Goal: Task Accomplishment & Management: Use online tool/utility

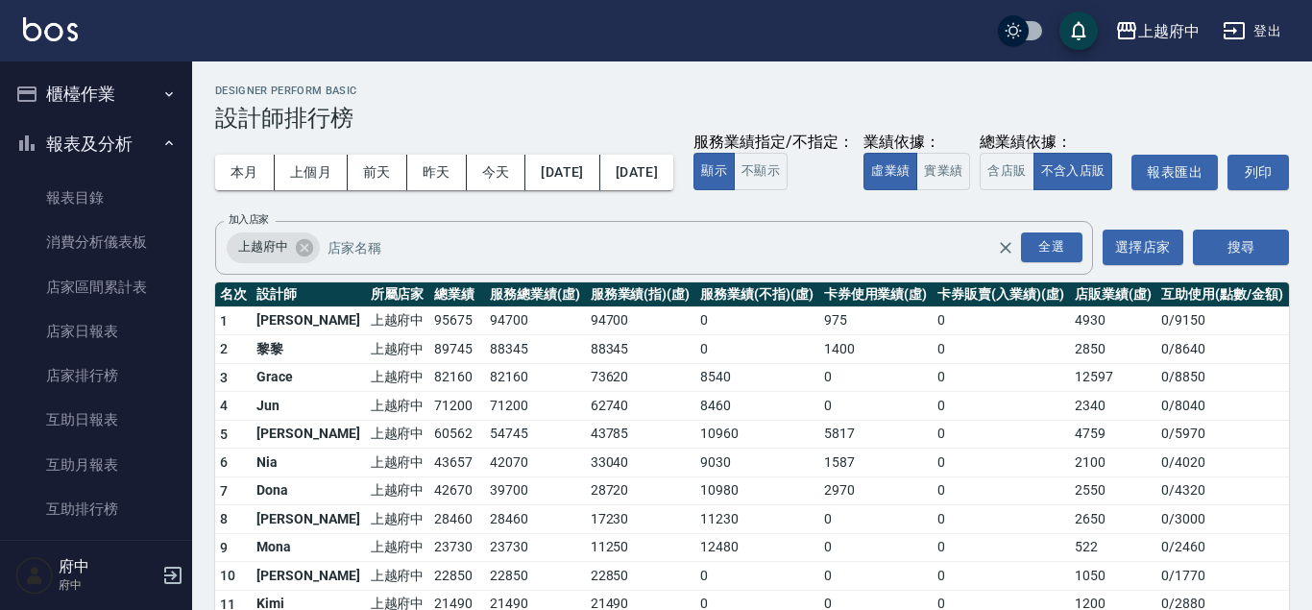
scroll to position [547, 0]
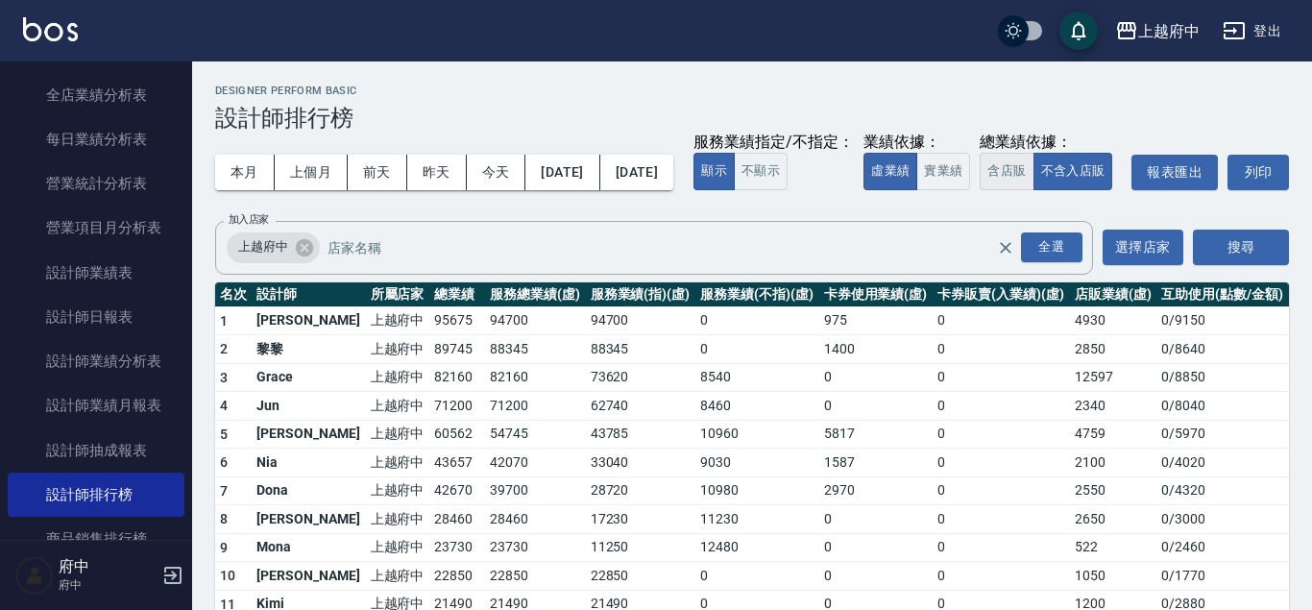
click at [980, 190] on button "含店販" at bounding box center [1007, 171] width 54 height 37
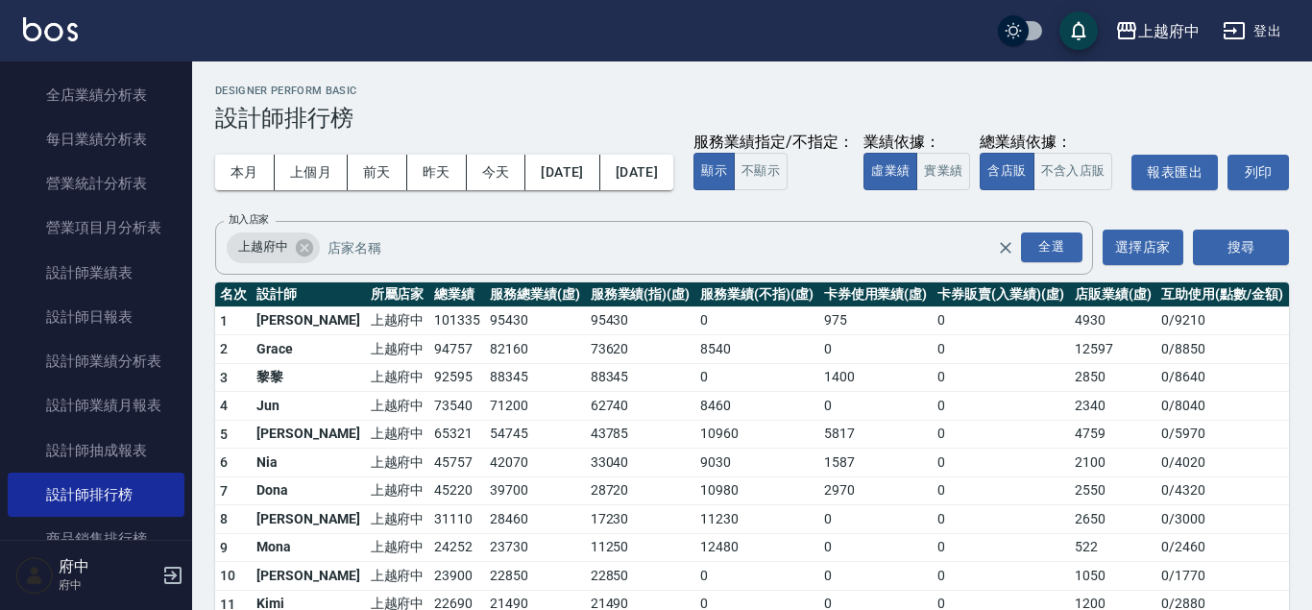
scroll to position [123, 0]
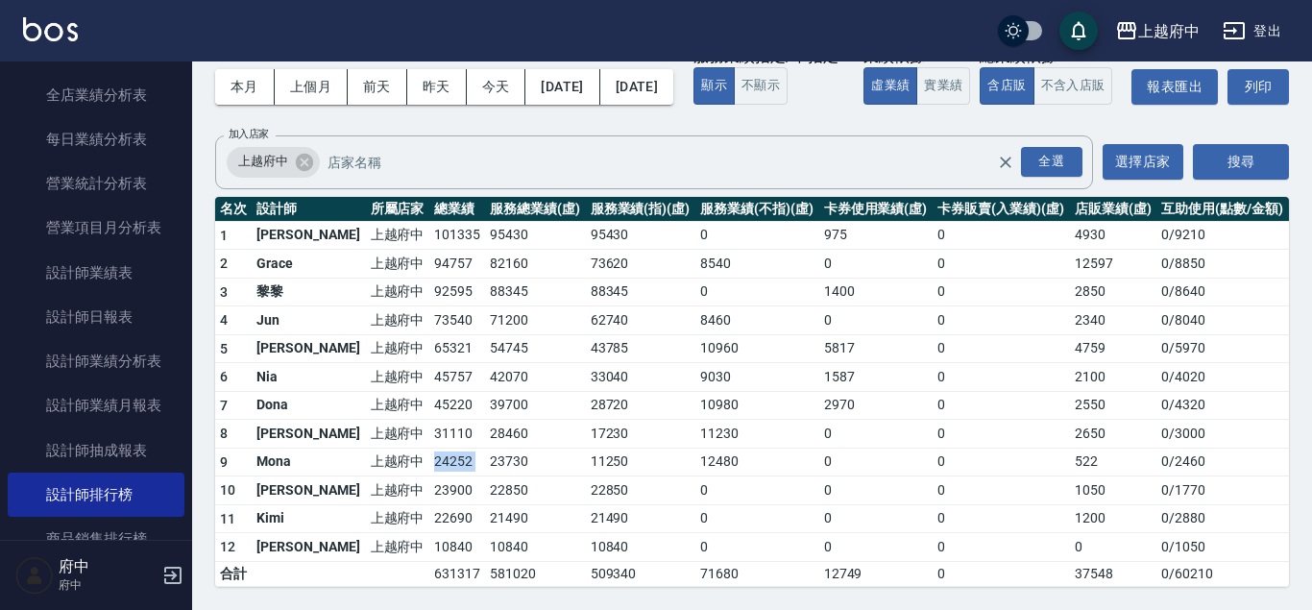
drag, startPoint x: 437, startPoint y: 458, endPoint x: 362, endPoint y: 470, distance: 75.8
click at [362, 470] on tr "9 Mona 上越府中 24252 23730 11250 12480 0 0 522 0 / 2460" at bounding box center [752, 462] width 1074 height 29
drag, startPoint x: 422, startPoint y: 490, endPoint x: 367, endPoint y: 499, distance: 55.6
click at [367, 499] on tr "10 [PERSON_NAME] 上越府中 23900 22850 22850 0 0 0 1050 0 / 1770" at bounding box center [752, 490] width 1074 height 29
drag, startPoint x: 444, startPoint y: 489, endPoint x: 382, endPoint y: 471, distance: 64.1
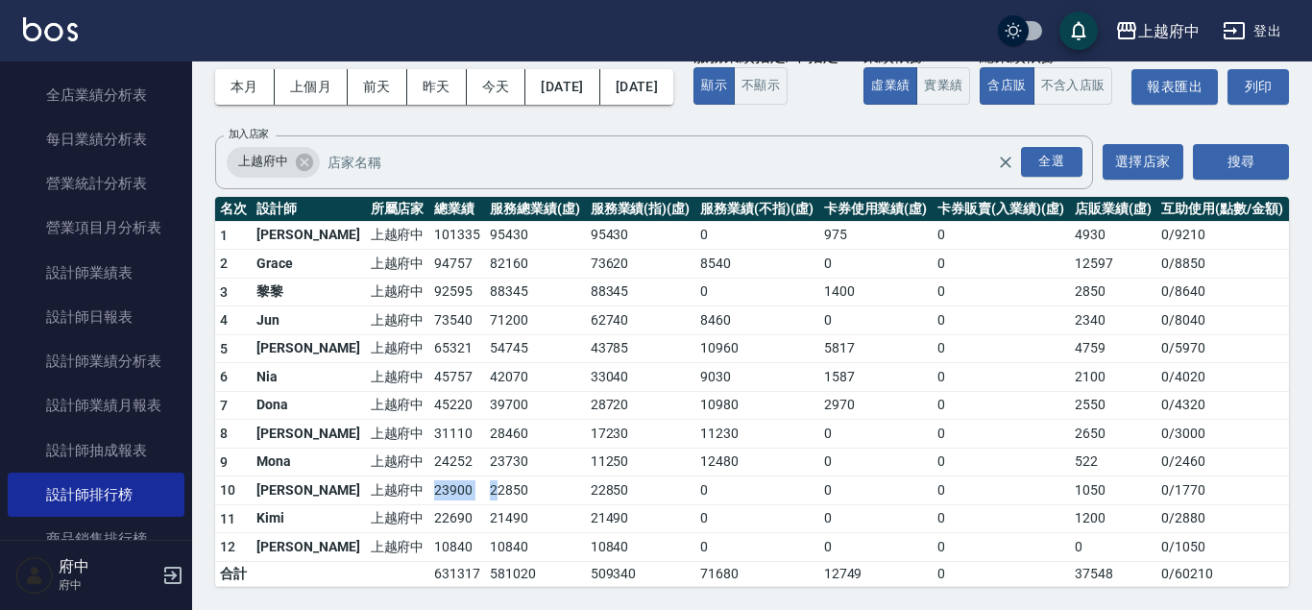
click at [381, 471] on tbody "1 [PERSON_NAME] [GEOGRAPHIC_DATA] 101335 95430 95430 0 975 0 4930 0 / 9210 2 Gr…" at bounding box center [752, 403] width 1074 height 365
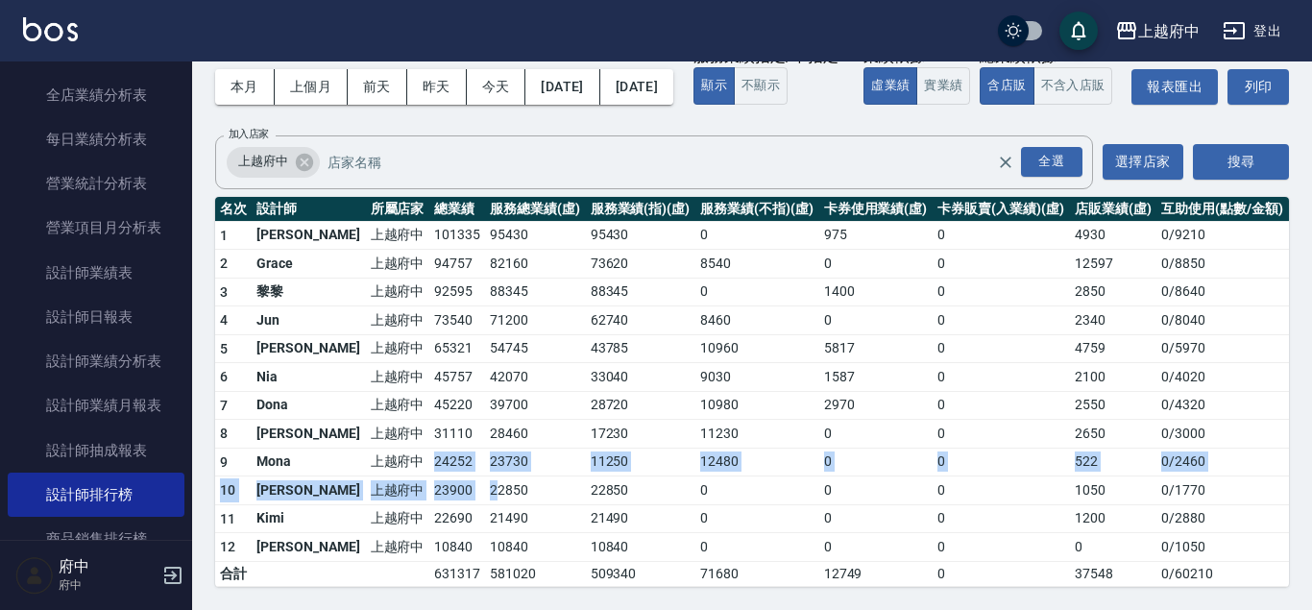
click at [429, 450] on td "24252" at bounding box center [457, 462] width 56 height 29
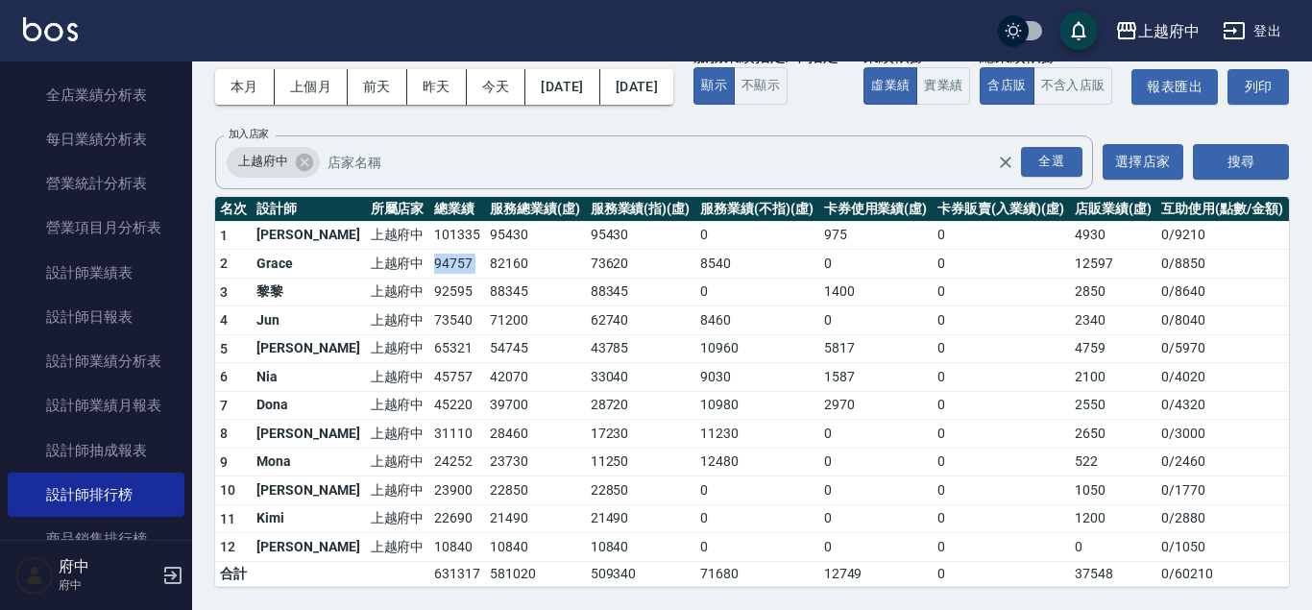
drag, startPoint x: 436, startPoint y: 257, endPoint x: 374, endPoint y: 278, distance: 65.6
click at [374, 278] on tr "2 Grace 上越府中 94757 82160 73620 8540 0 0 12597 0 / 8850" at bounding box center [752, 264] width 1074 height 29
click at [515, 217] on th "服務總業績(虛)" at bounding box center [535, 209] width 101 height 25
click at [430, 245] on td "101335" at bounding box center [457, 235] width 56 height 29
drag, startPoint x: 433, startPoint y: 260, endPoint x: 365, endPoint y: 269, distance: 68.7
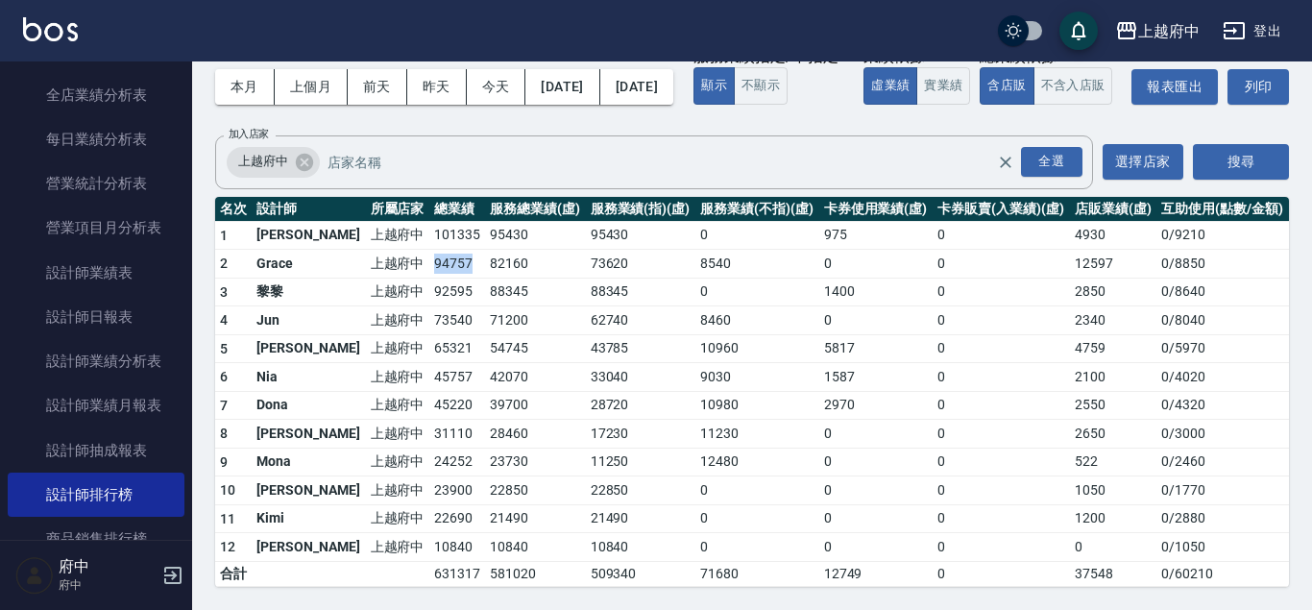
click at [365, 269] on tr "2 Grace 上越府中 94757 82160 73620 8540 0 0 12597 0 / 8850" at bounding box center [752, 264] width 1074 height 29
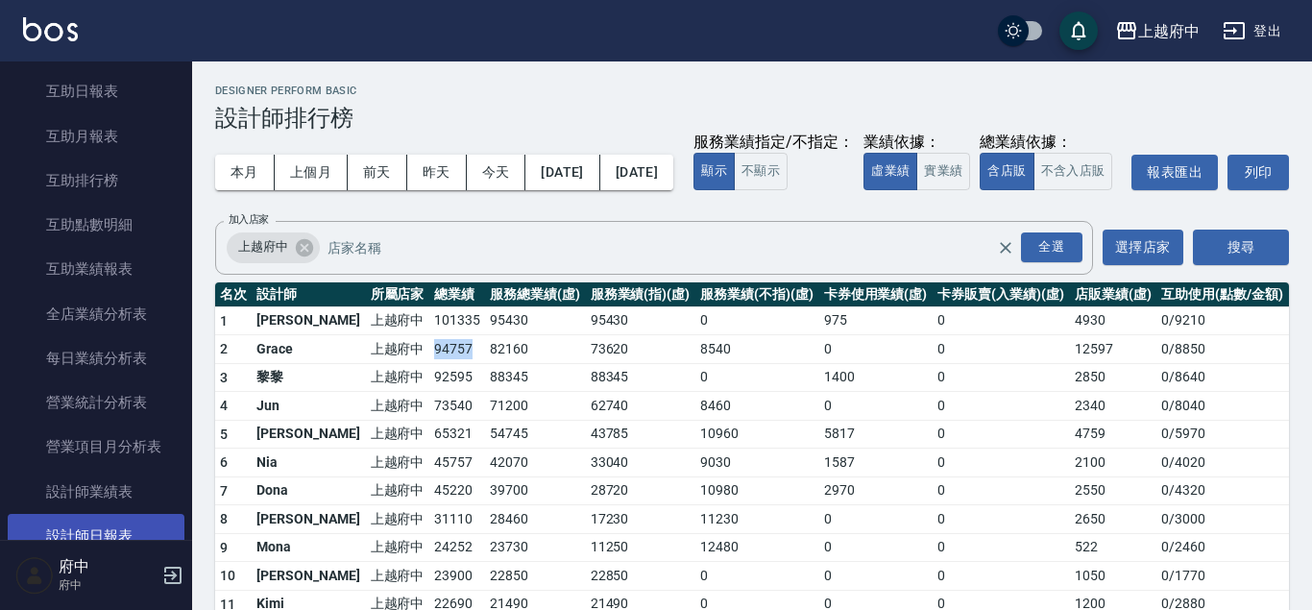
scroll to position [0, 0]
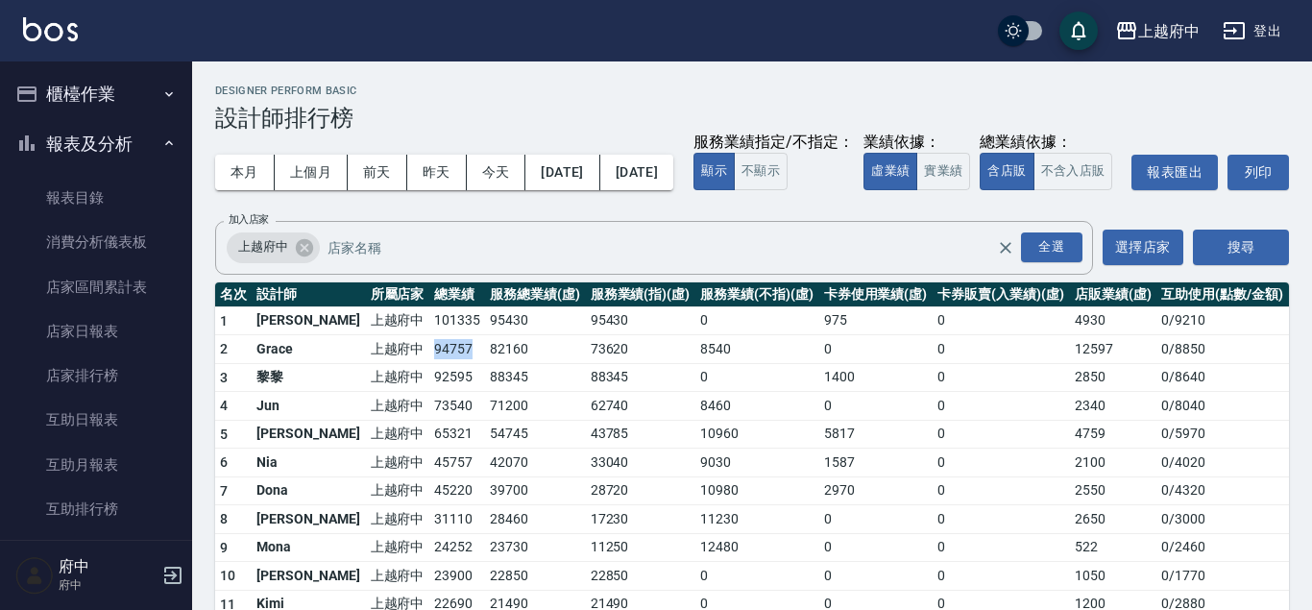
click at [127, 83] on button "櫃檯作業" at bounding box center [96, 94] width 177 height 50
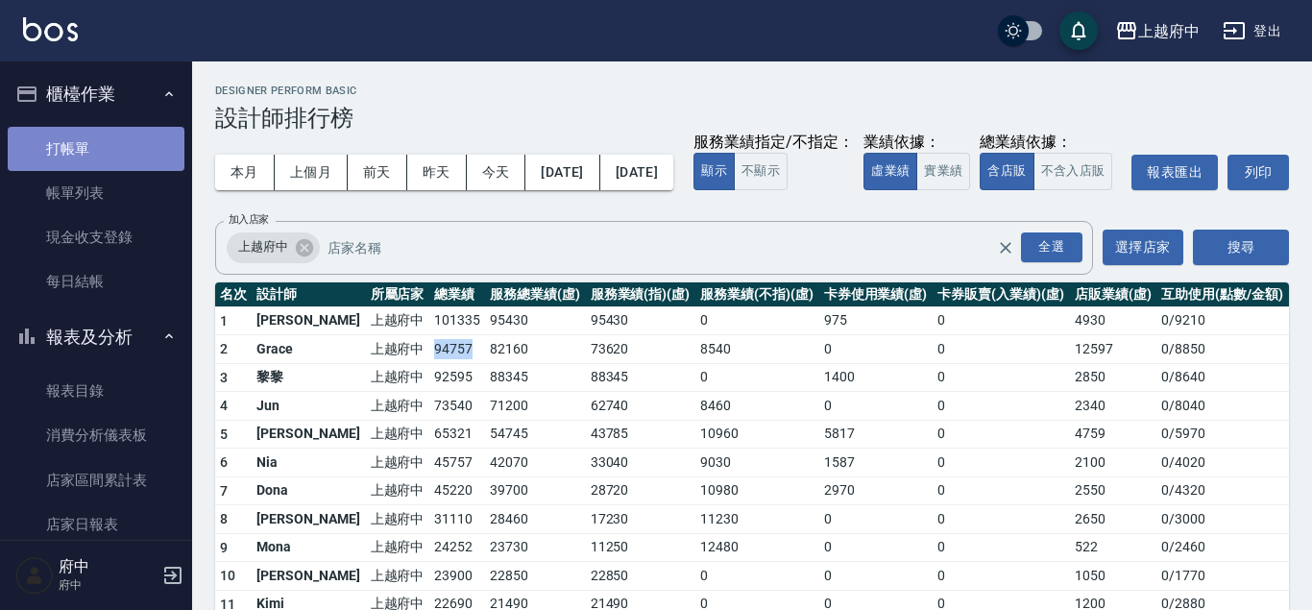
click at [158, 154] on link "打帳單" at bounding box center [96, 149] width 177 height 44
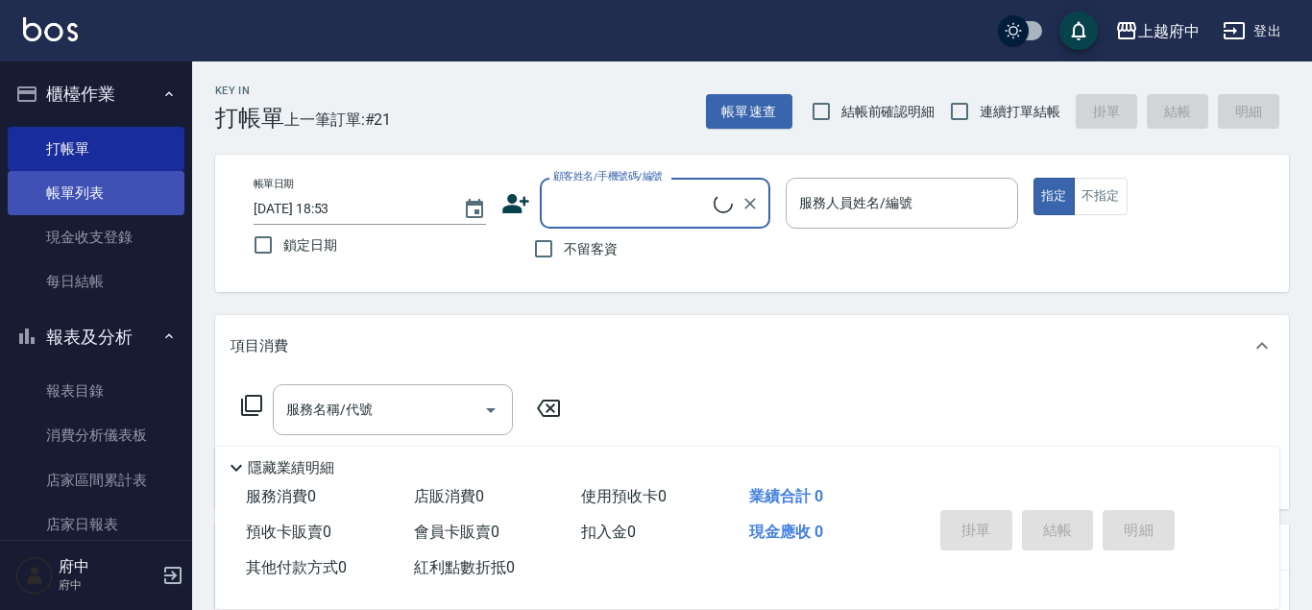
click at [175, 183] on link "帳單列表" at bounding box center [96, 193] width 177 height 44
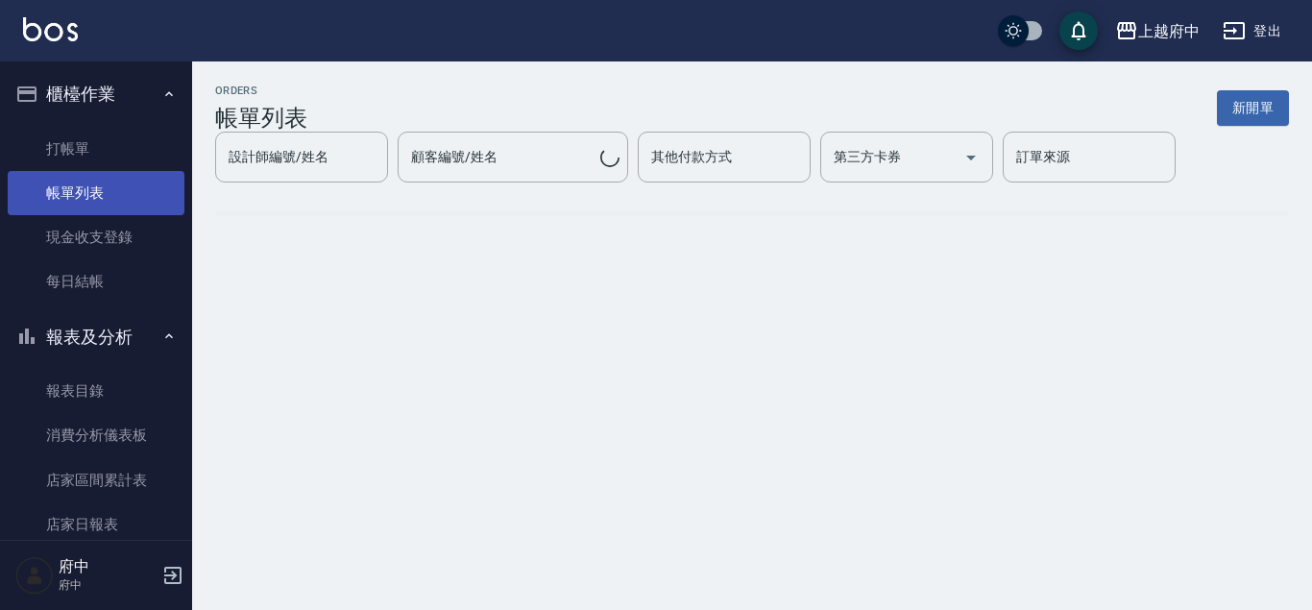
click at [176, 183] on link "帳單列表" at bounding box center [96, 193] width 177 height 44
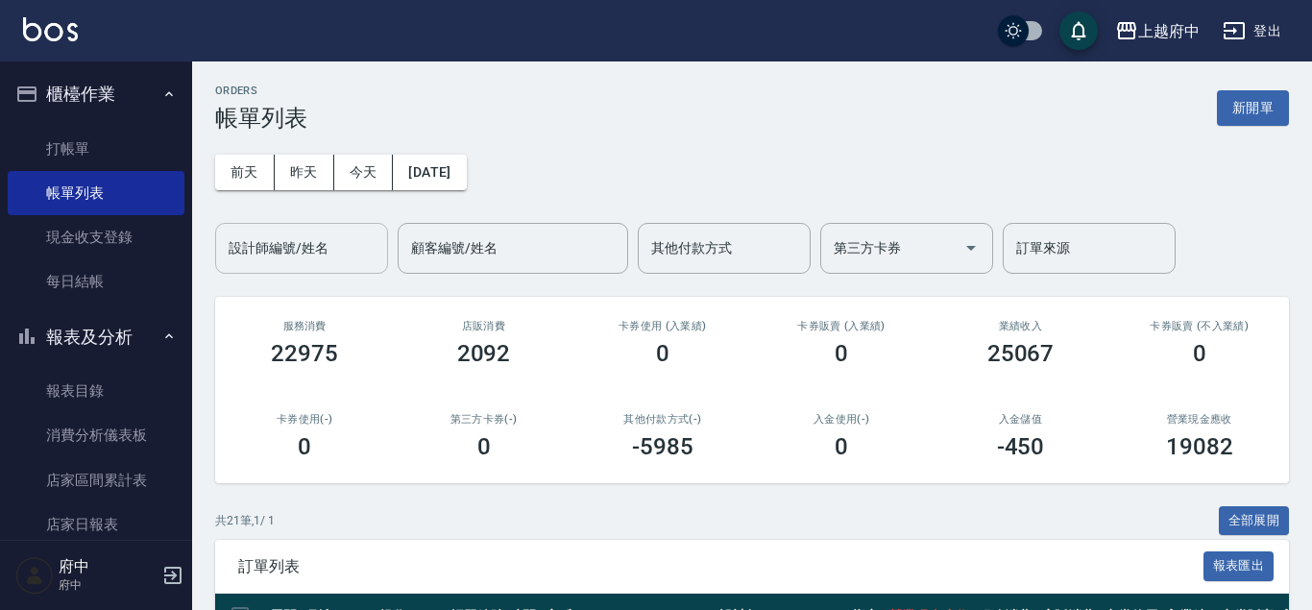
click at [332, 235] on input "設計師編號/姓名" at bounding box center [302, 248] width 156 height 34
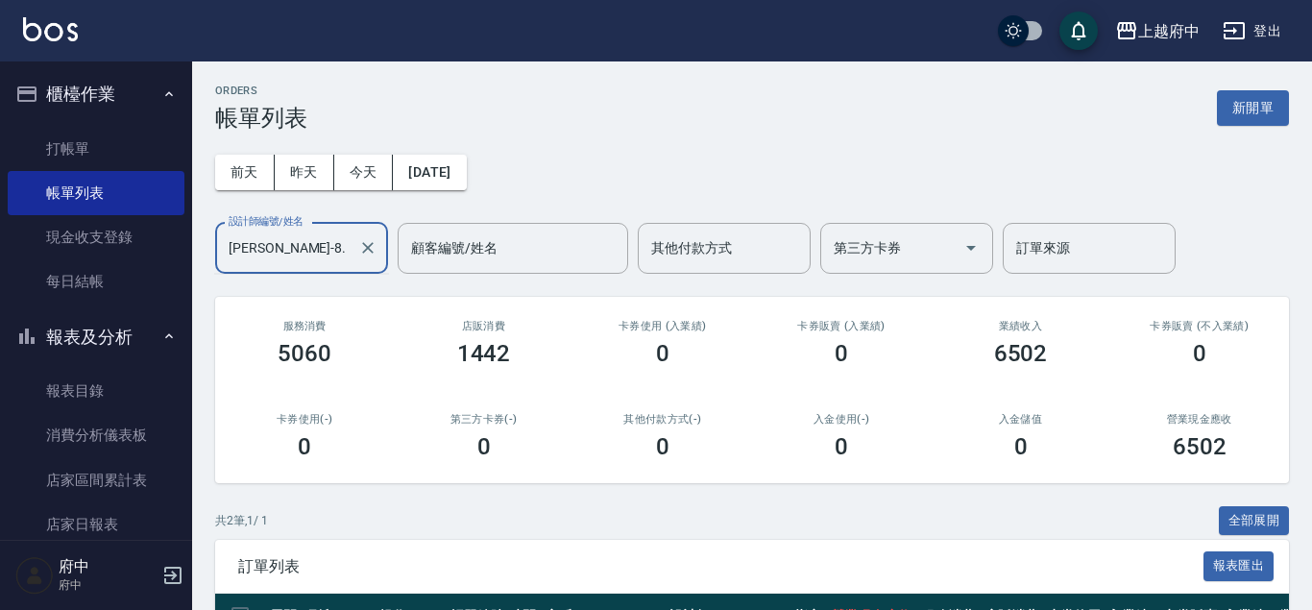
scroll to position [196, 0]
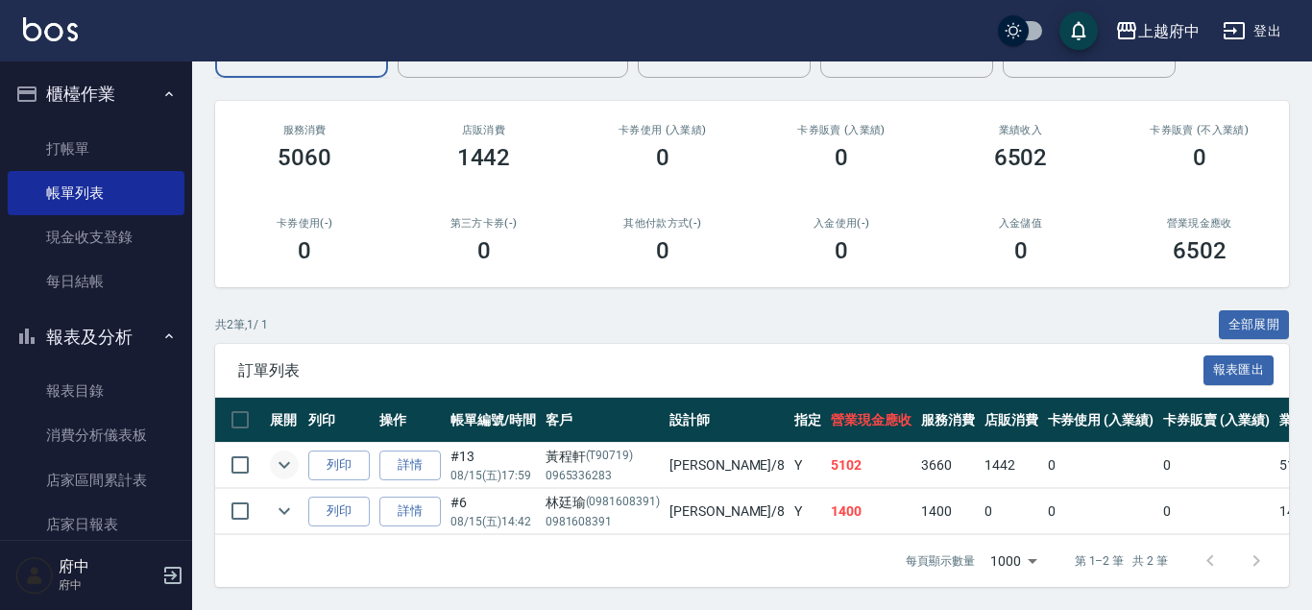
type input "[PERSON_NAME]-8"
click at [276, 456] on icon "expand row" at bounding box center [284, 464] width 23 height 23
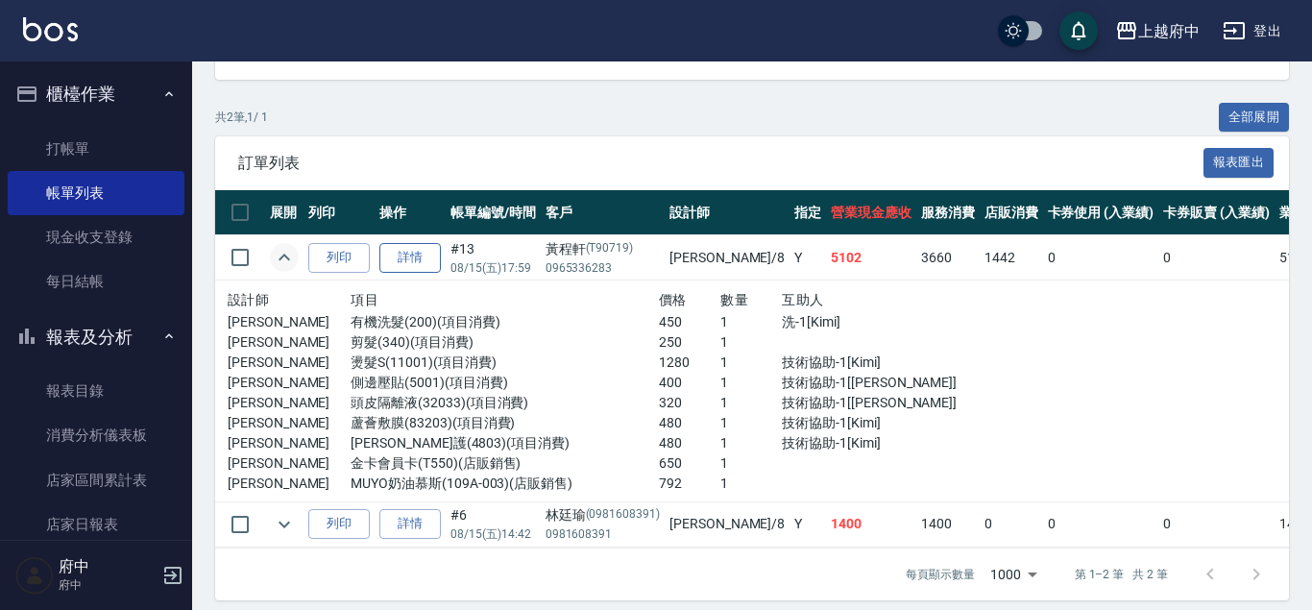
scroll to position [0, 0]
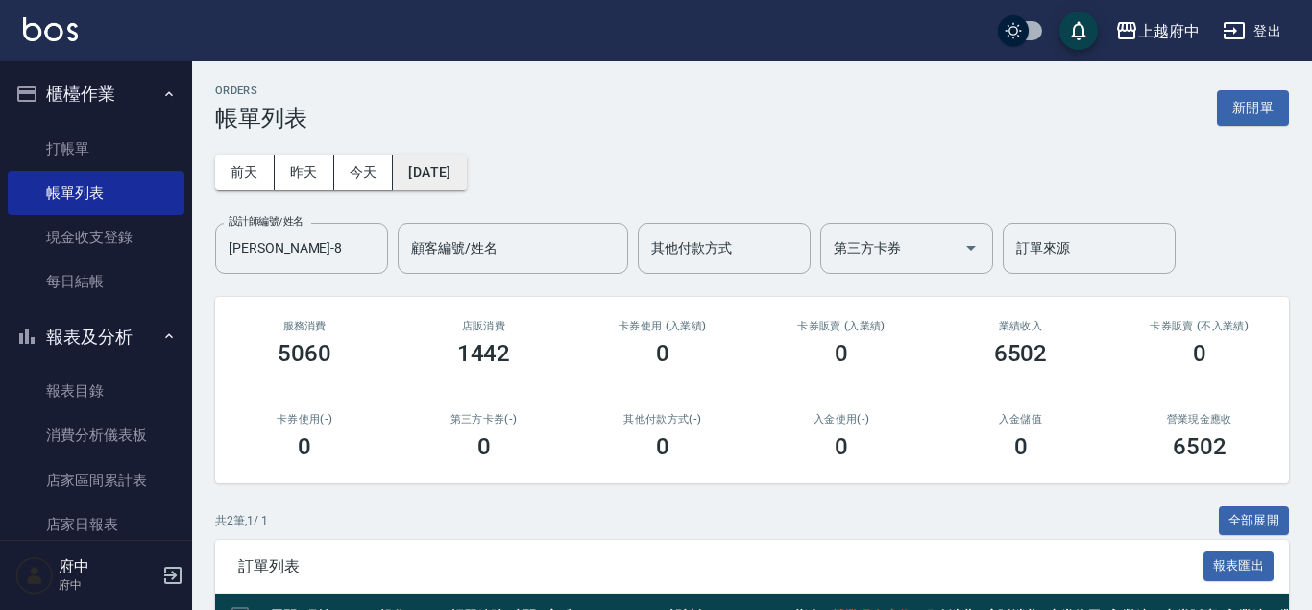
click at [445, 174] on button "[DATE]" at bounding box center [429, 173] width 73 height 36
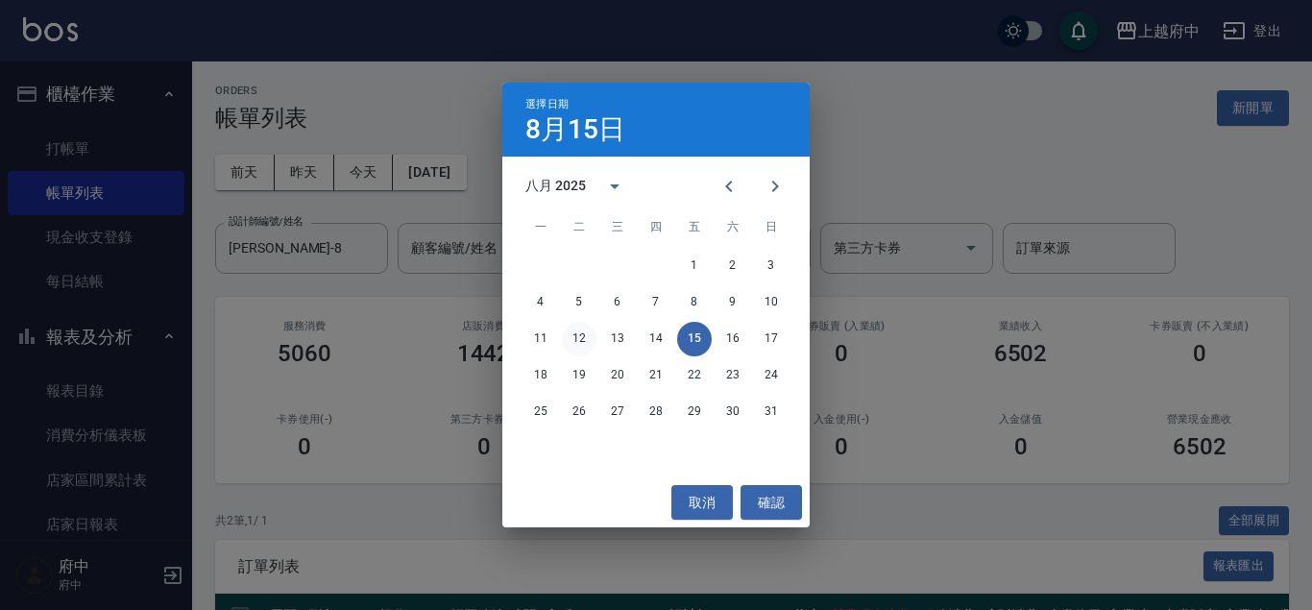
click at [585, 342] on button "12" at bounding box center [579, 339] width 35 height 35
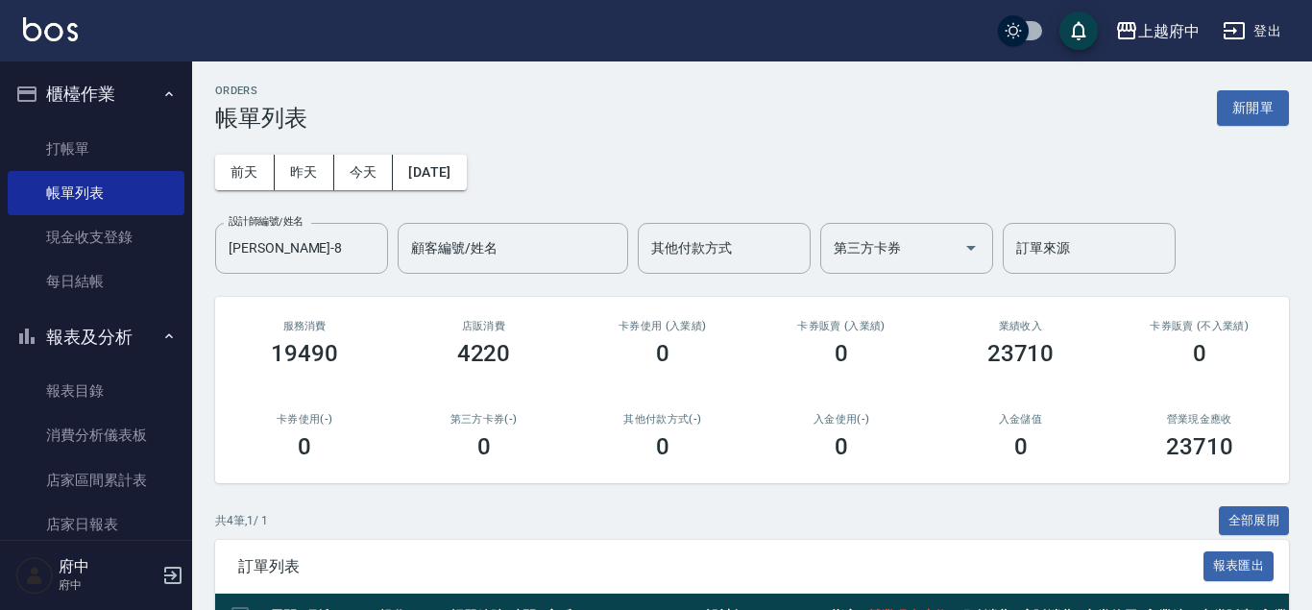
scroll to position [288, 0]
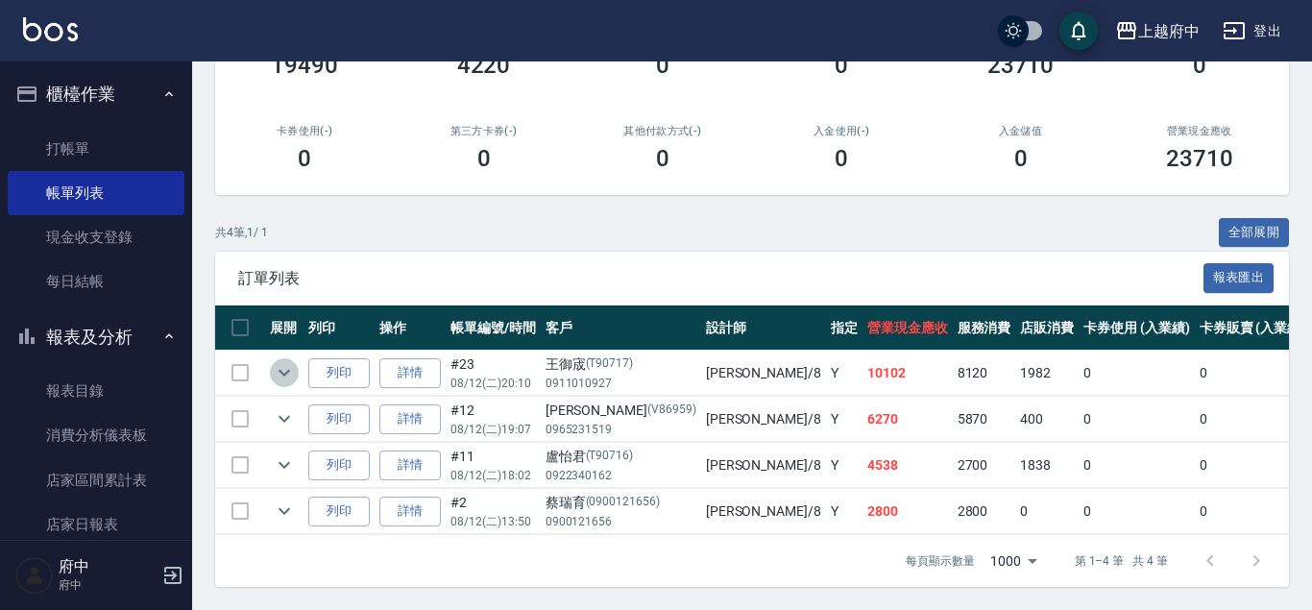
click at [294, 373] on icon "expand row" at bounding box center [284, 372] width 23 height 23
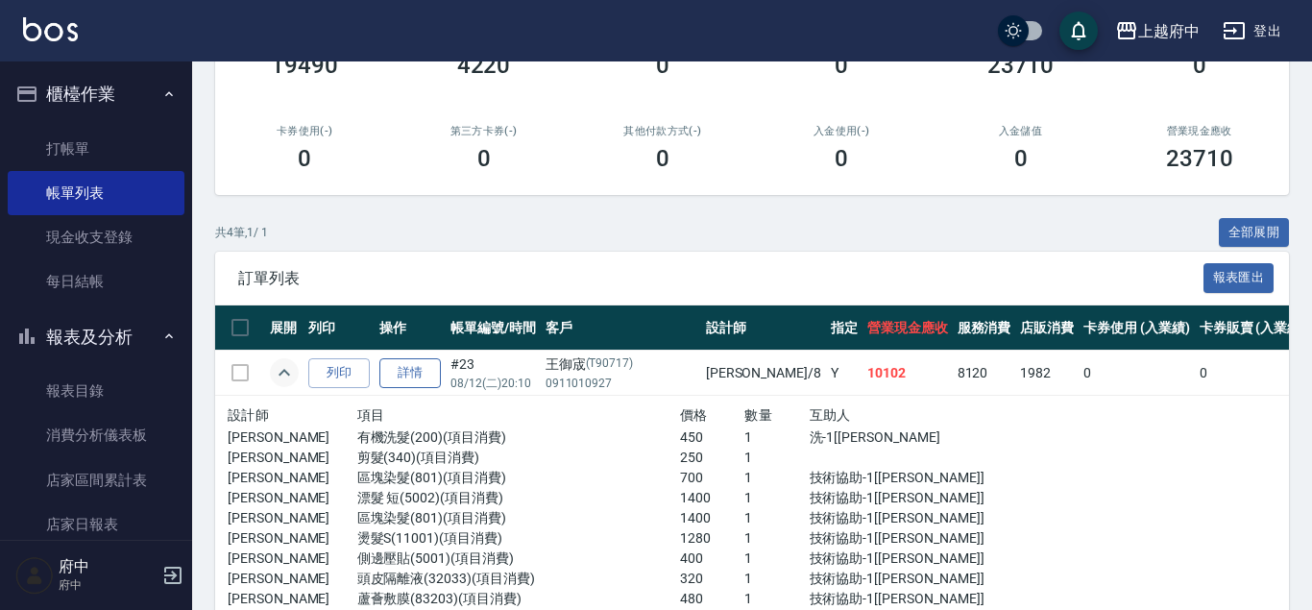
click at [421, 373] on link "詳情" at bounding box center [409, 373] width 61 height 30
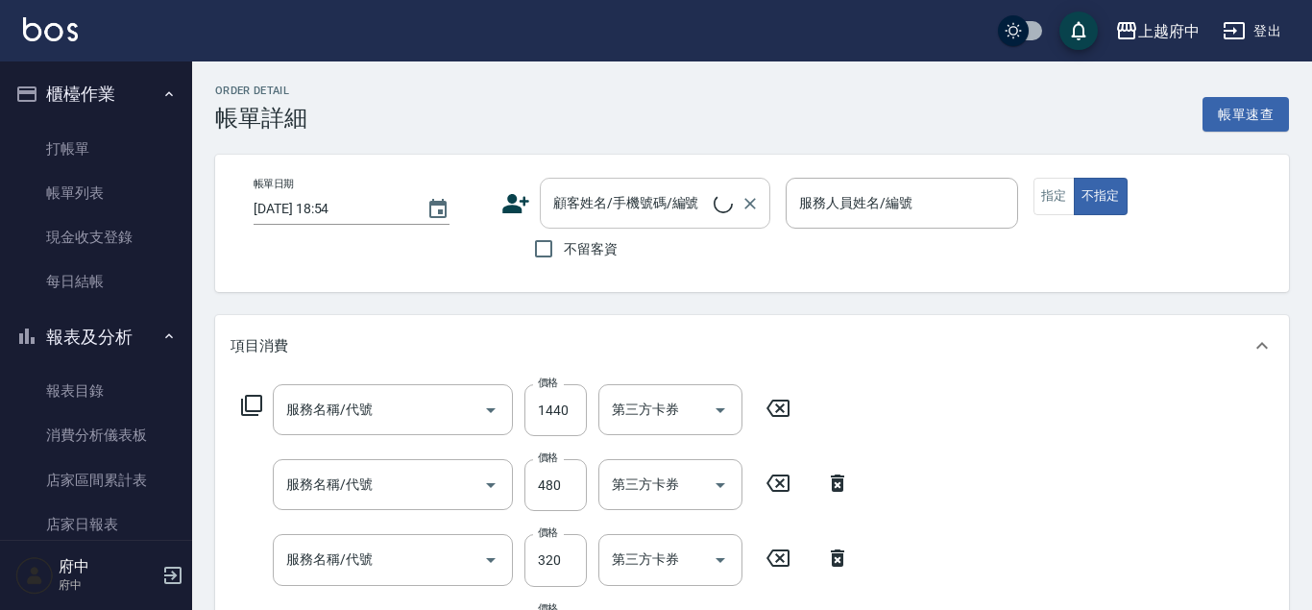
type input "[DATE] 20:10"
type input "[PERSON_NAME]-8"
type input "MUYO奶油慕斯"
type input "ROCK洗髮精250ml-雪紡灰"
type input "金卡會員[PERSON_NAME]"
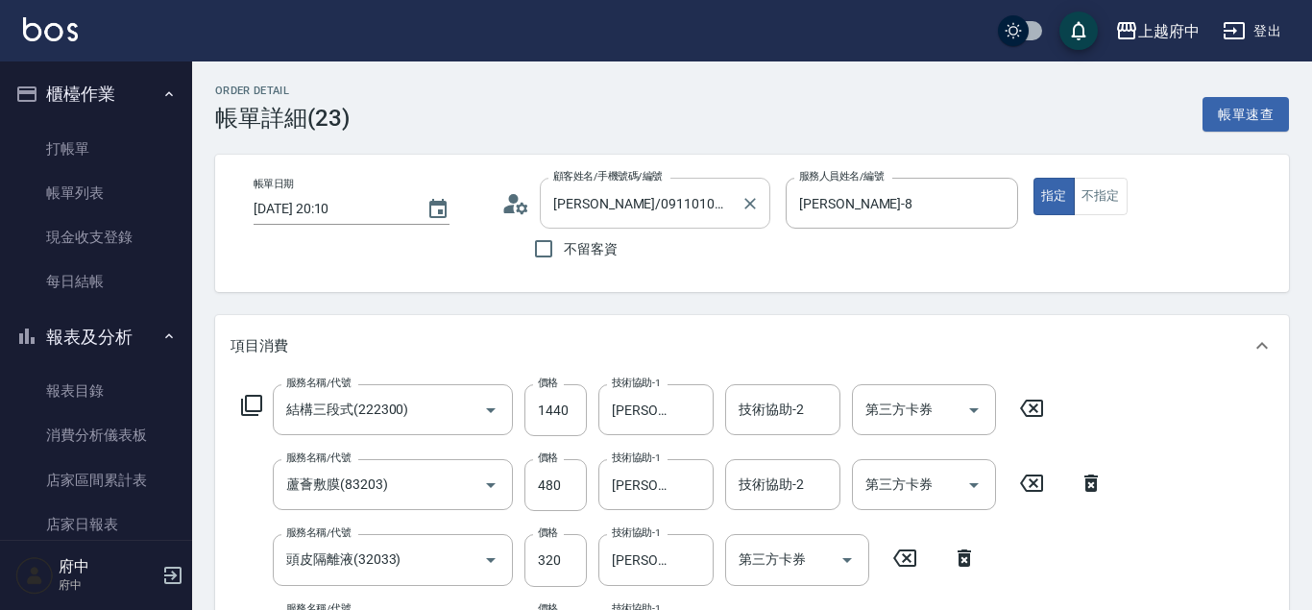
type input "[PERSON_NAME]/0911010927/T90717"
type input "結構三段式(222300)"
type input "蘆薈敷膜(83203)"
type input "頭皮隔離液(32033)"
type input "側邊壓貼(5001)"
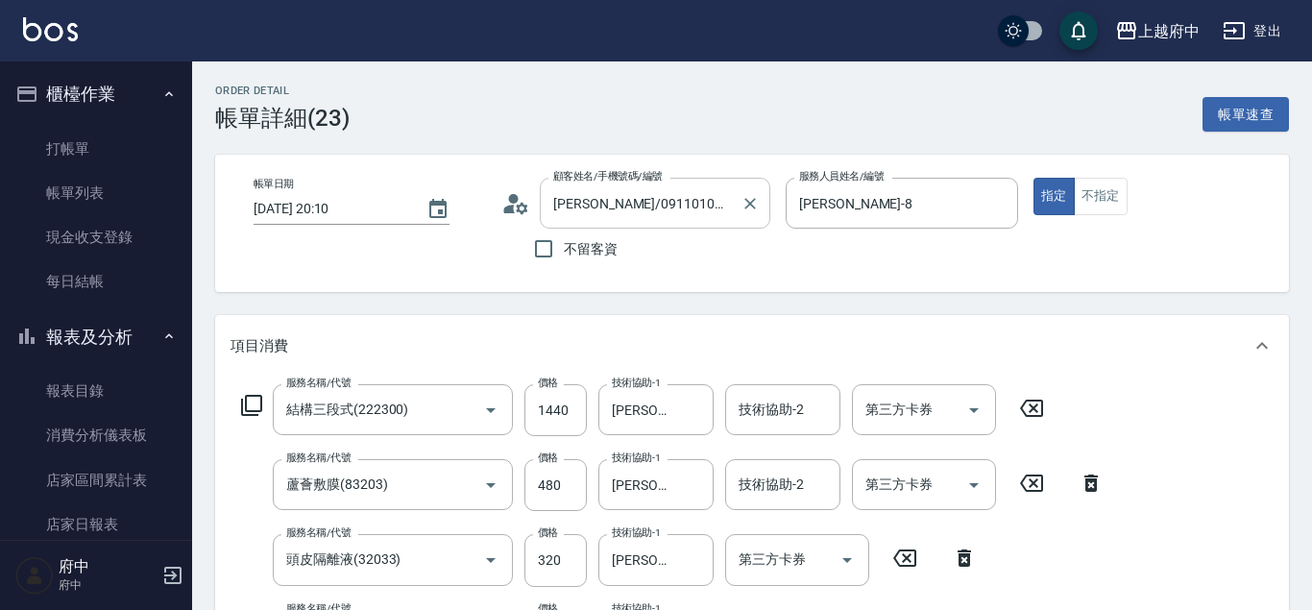
type input "燙髮S(11001)"
type input "區塊染髮(801)"
type input "漂髮 短(5002)"
type input "區塊染髮(801)"
type input "剪髮(340)"
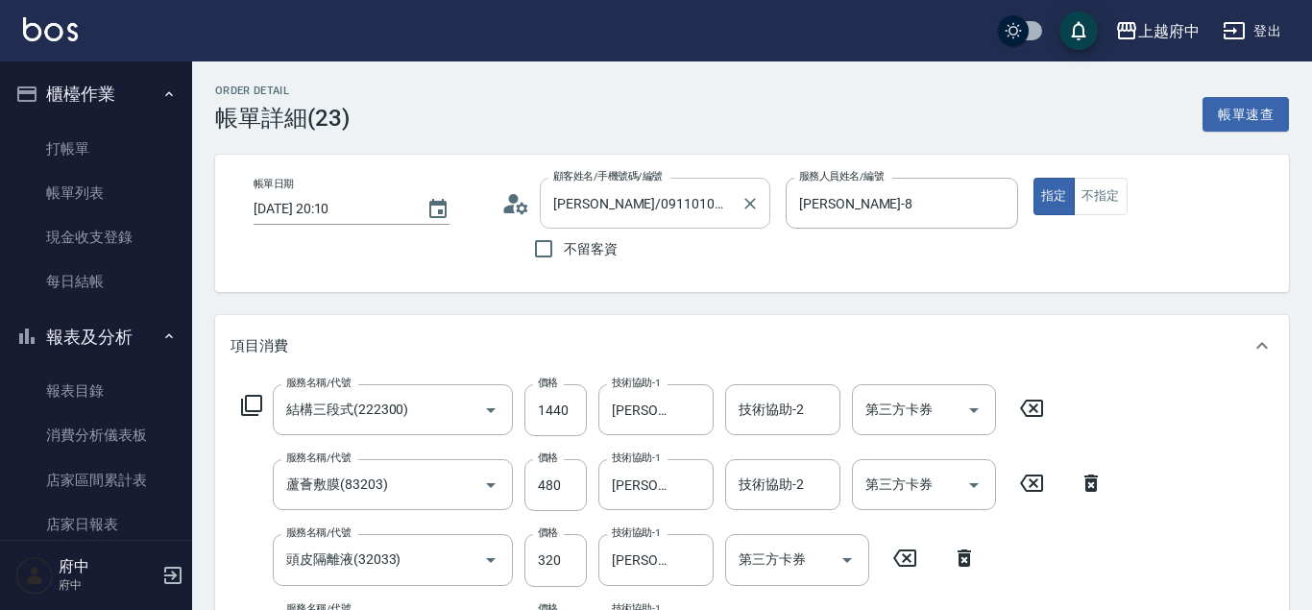
type input "有機洗髮(200)"
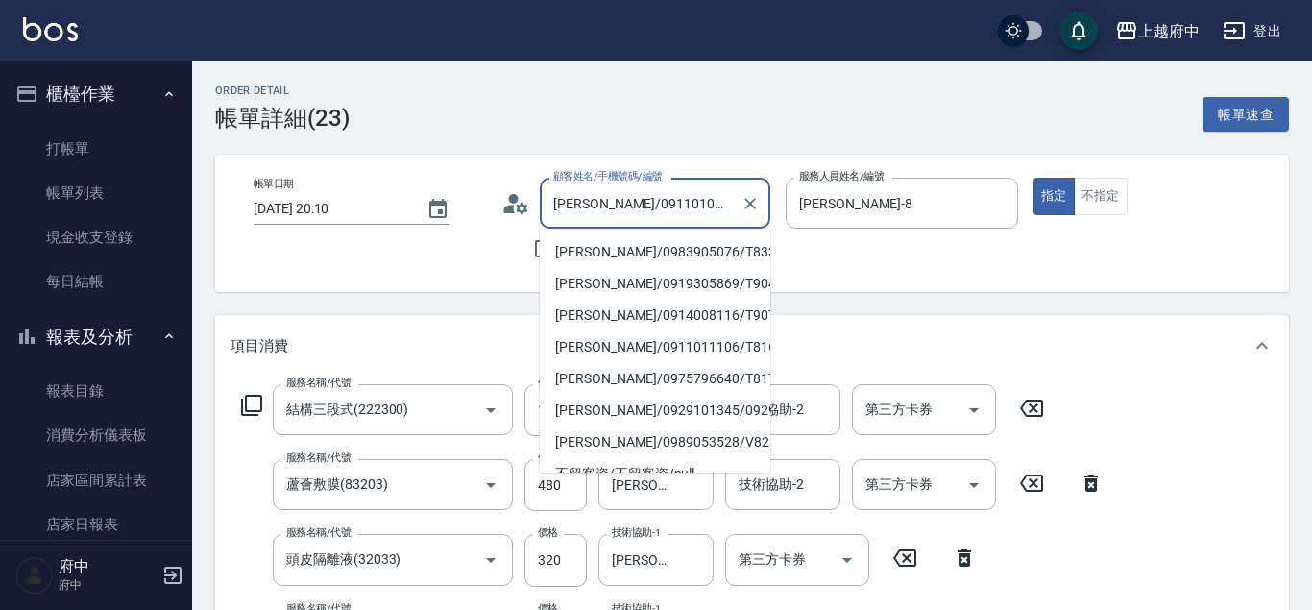
drag, startPoint x: 670, startPoint y: 197, endPoint x: 600, endPoint y: 216, distance: 72.7
click at [600, 216] on input "[PERSON_NAME]/0911010927/T90717" at bounding box center [640, 203] width 184 height 34
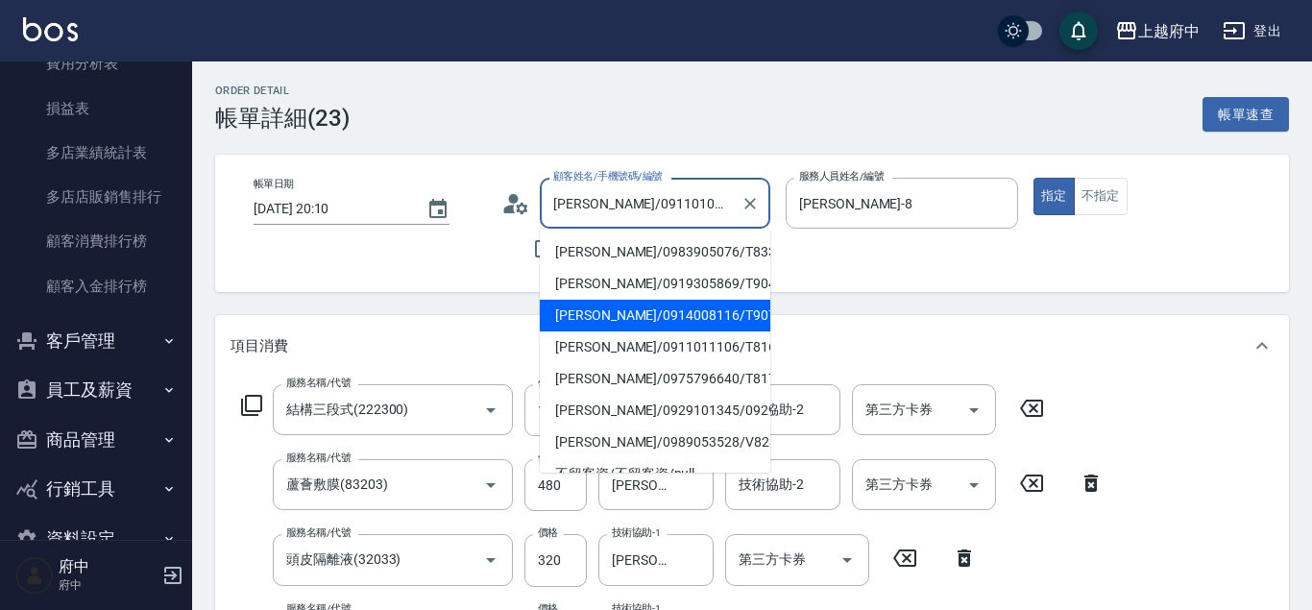
scroll to position [2017, 0]
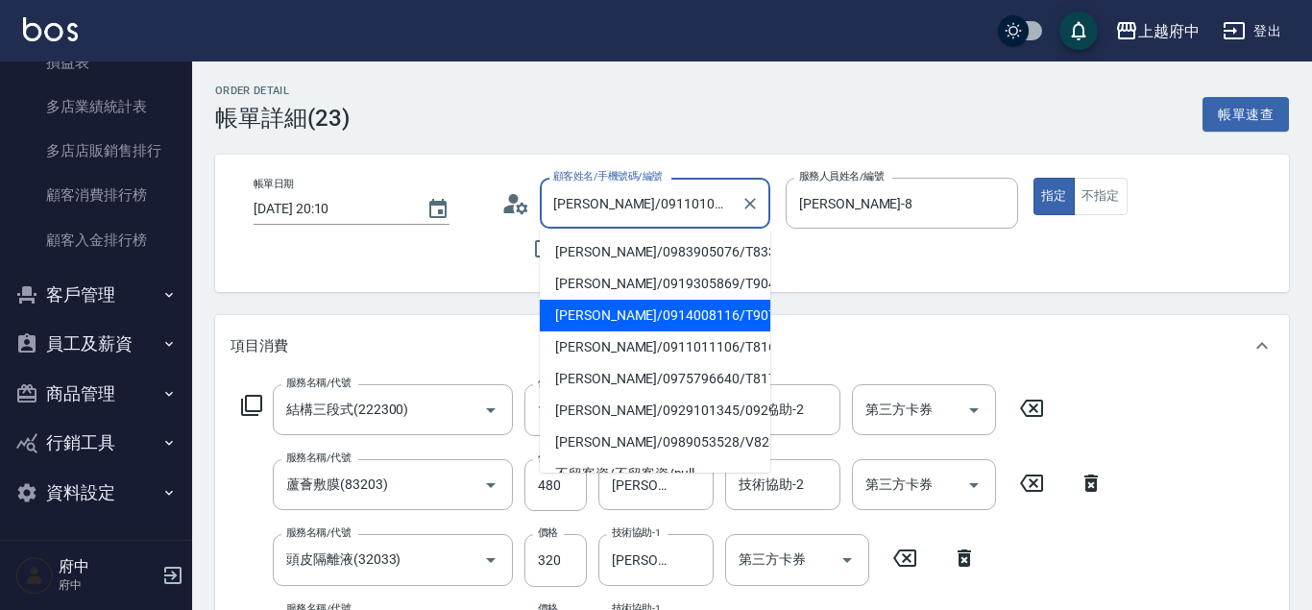
click at [111, 307] on button "客戶管理" at bounding box center [96, 295] width 177 height 50
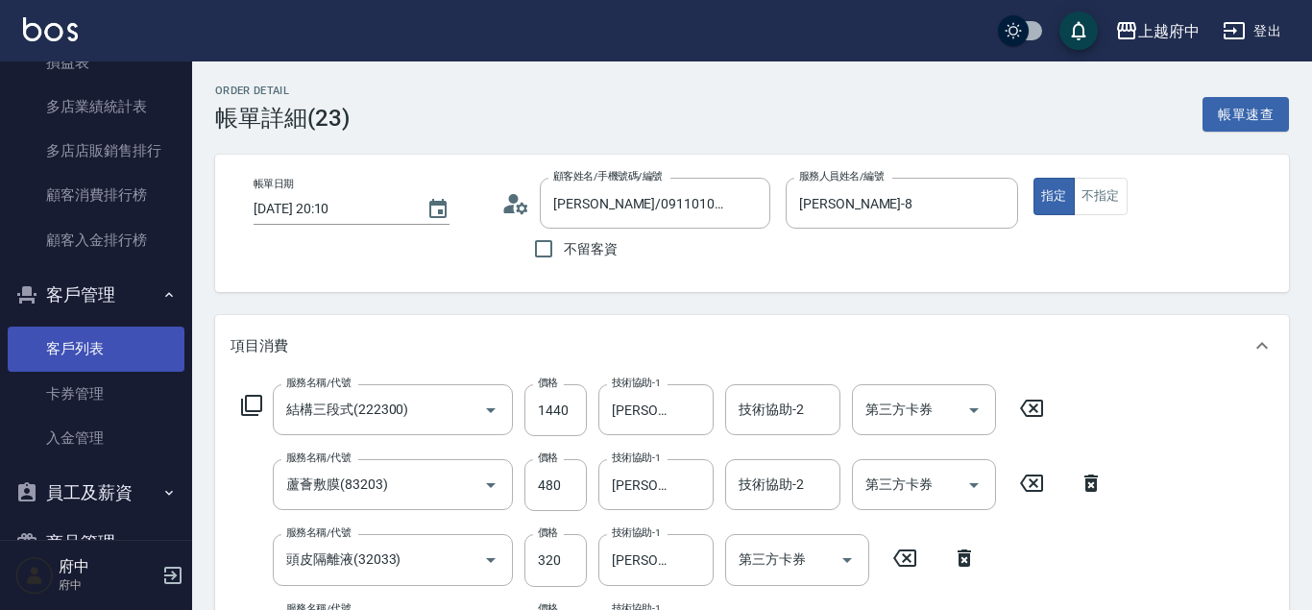
click at [119, 333] on link "客戶列表" at bounding box center [96, 349] width 177 height 44
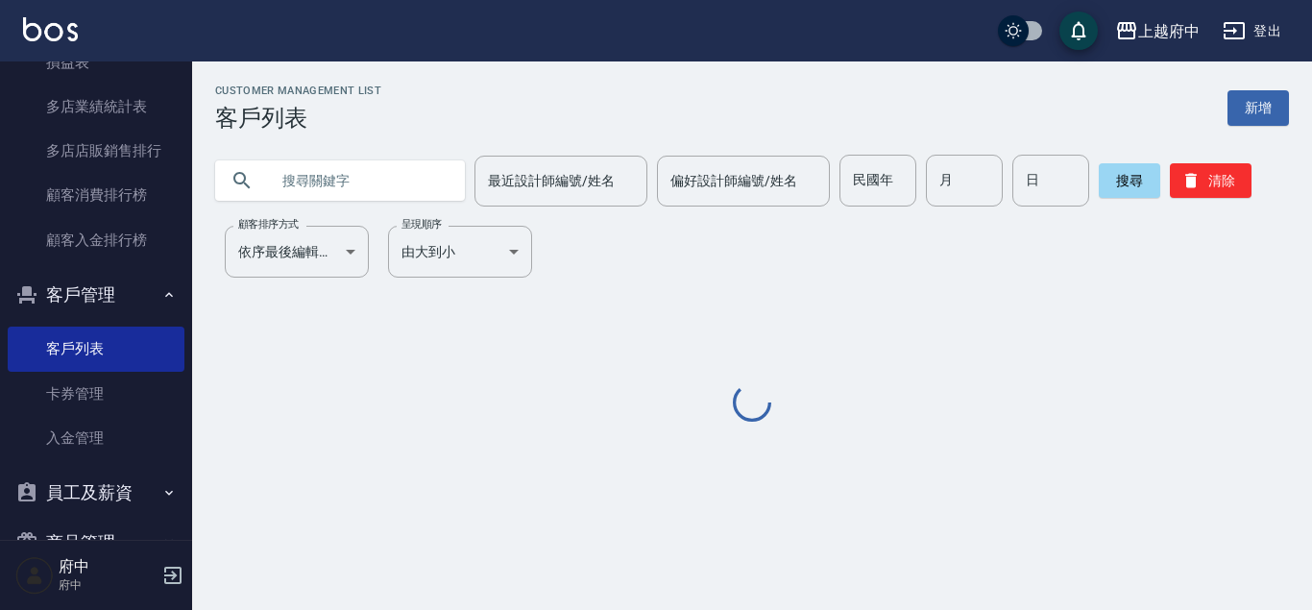
click at [361, 197] on input "text" at bounding box center [359, 181] width 181 height 52
click at [361, 194] on input "text" at bounding box center [359, 181] width 181 height 52
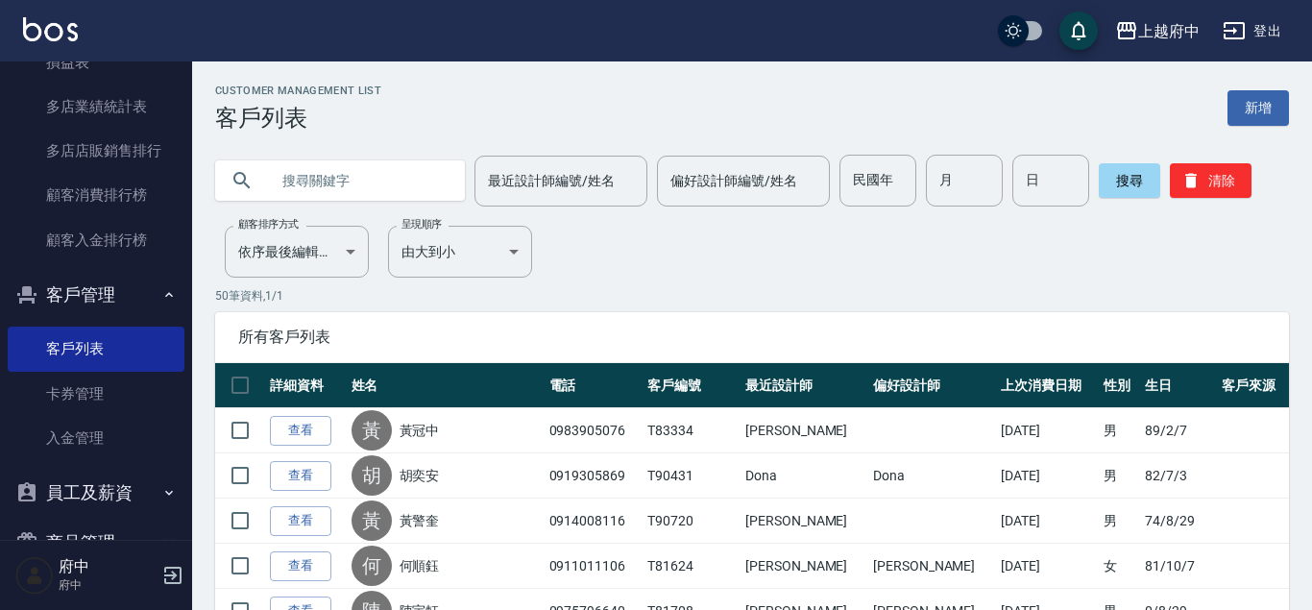
click at [381, 184] on input "text" at bounding box center [359, 181] width 181 height 52
click at [288, 179] on input "text" at bounding box center [359, 181] width 181 height 52
click at [330, 158] on input "text" at bounding box center [359, 181] width 181 height 52
paste input "0911010927"
type input "0911010927"
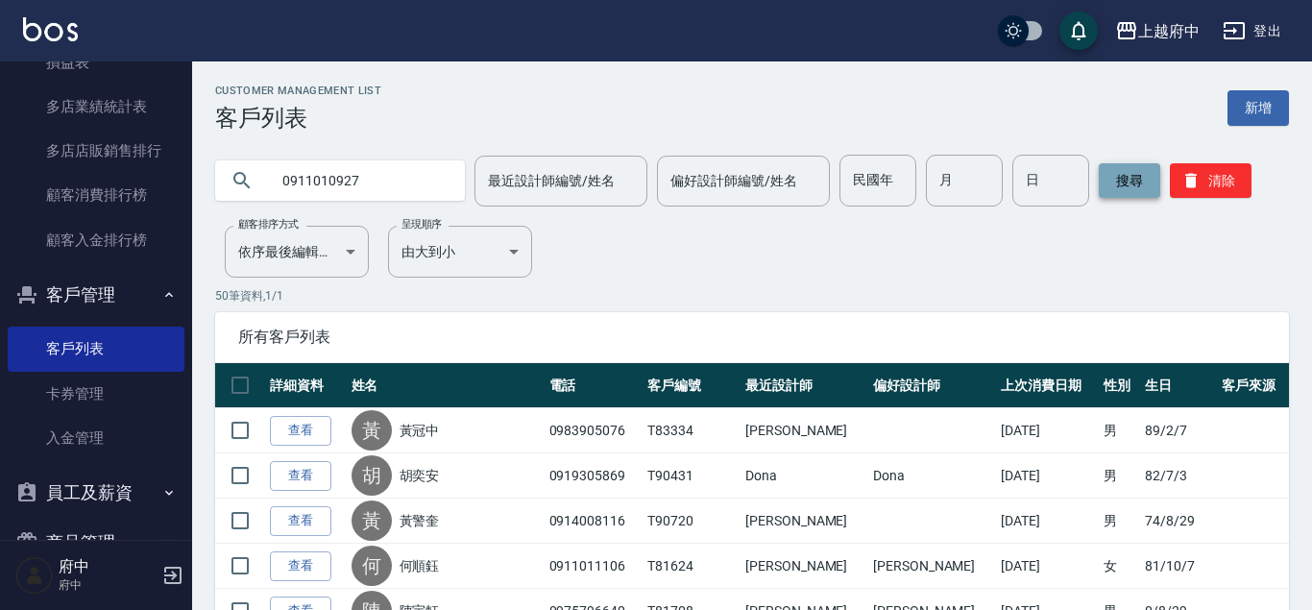
click at [1129, 180] on button "搜尋" at bounding box center [1129, 180] width 61 height 35
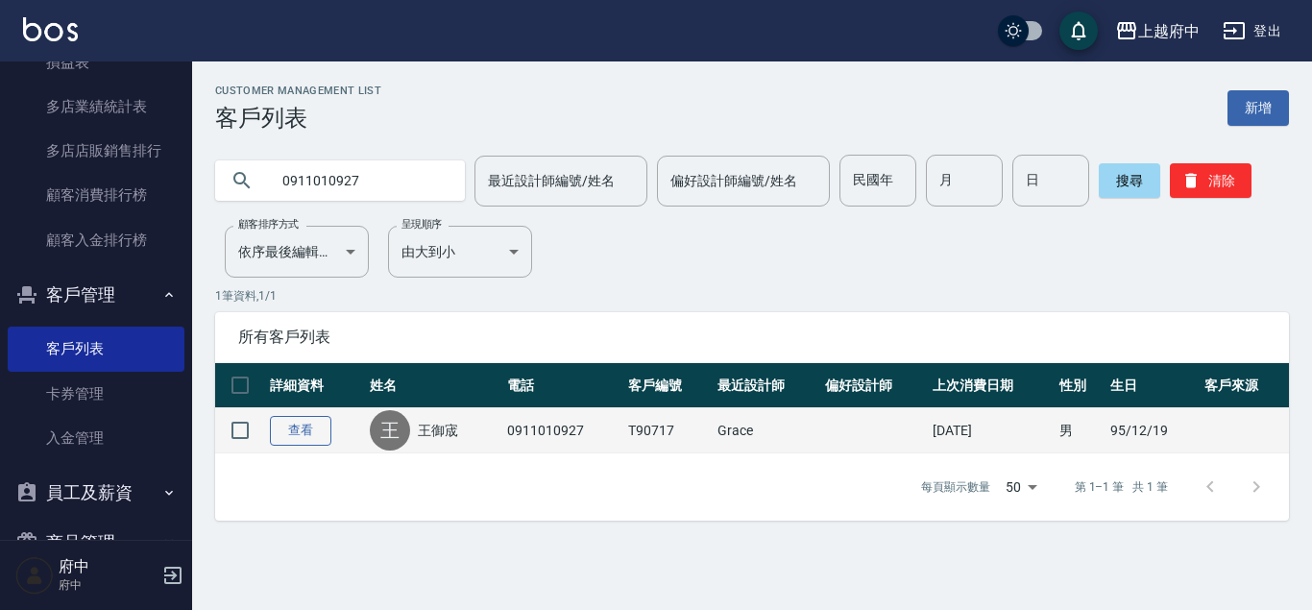
click at [300, 426] on link "查看" at bounding box center [300, 431] width 61 height 30
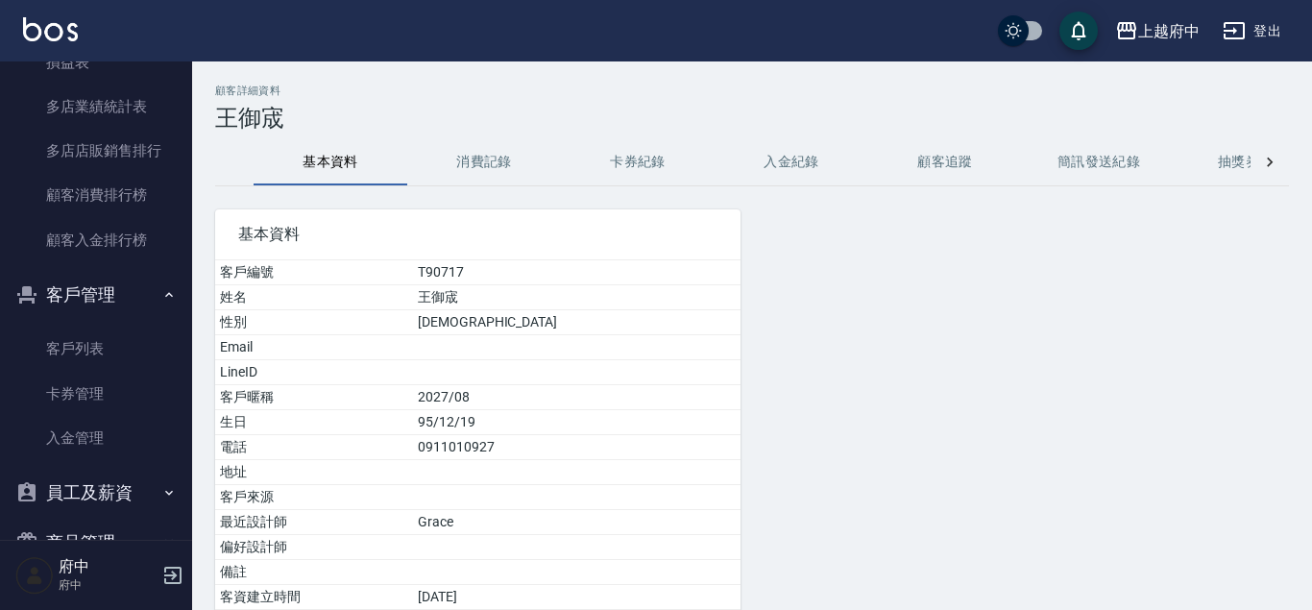
click at [482, 176] on button "消費記錄" at bounding box center [484, 162] width 154 height 46
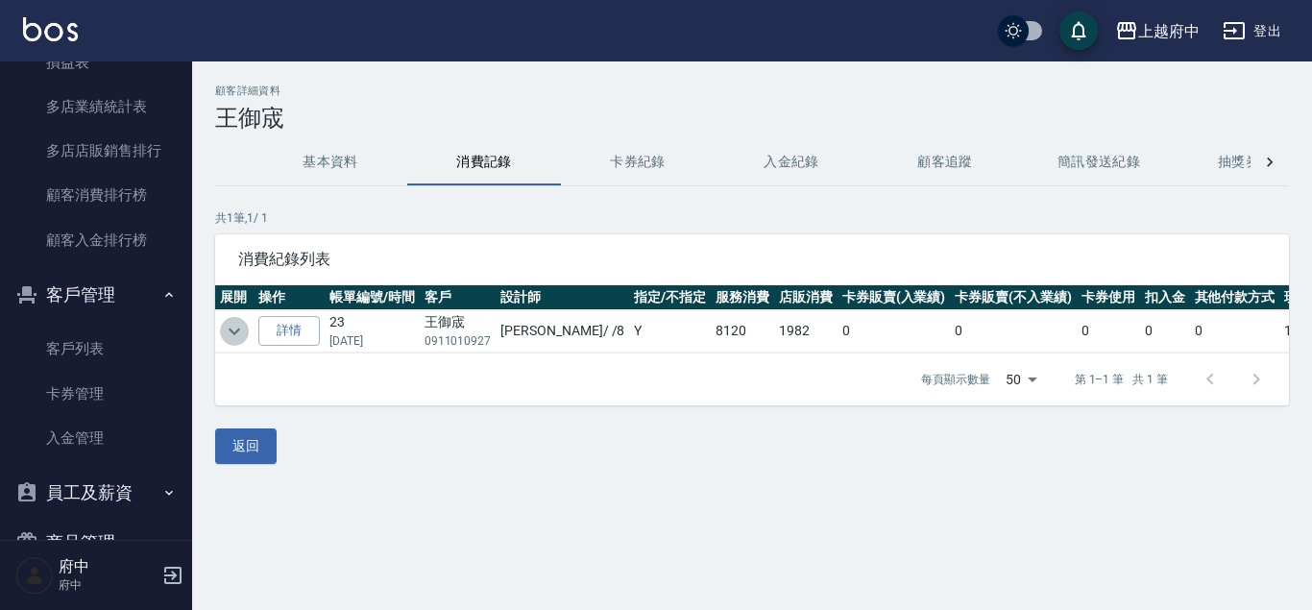
click at [244, 324] on icon "expand row" at bounding box center [234, 331] width 23 height 23
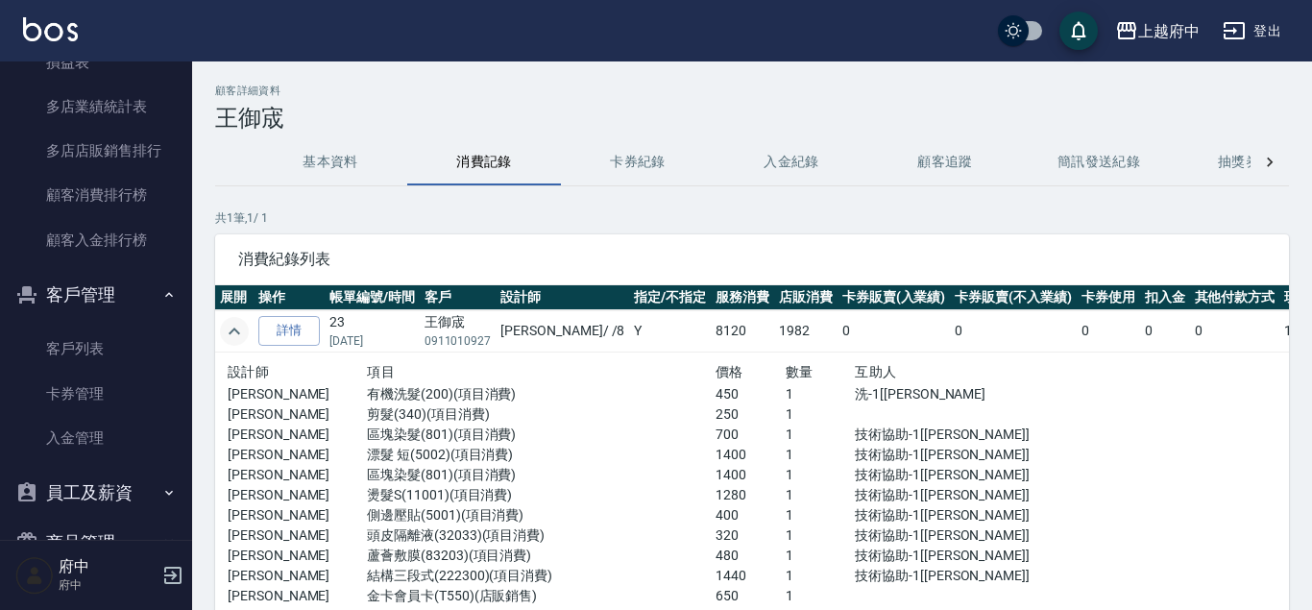
click at [349, 157] on button "基本資料" at bounding box center [331, 162] width 154 height 46
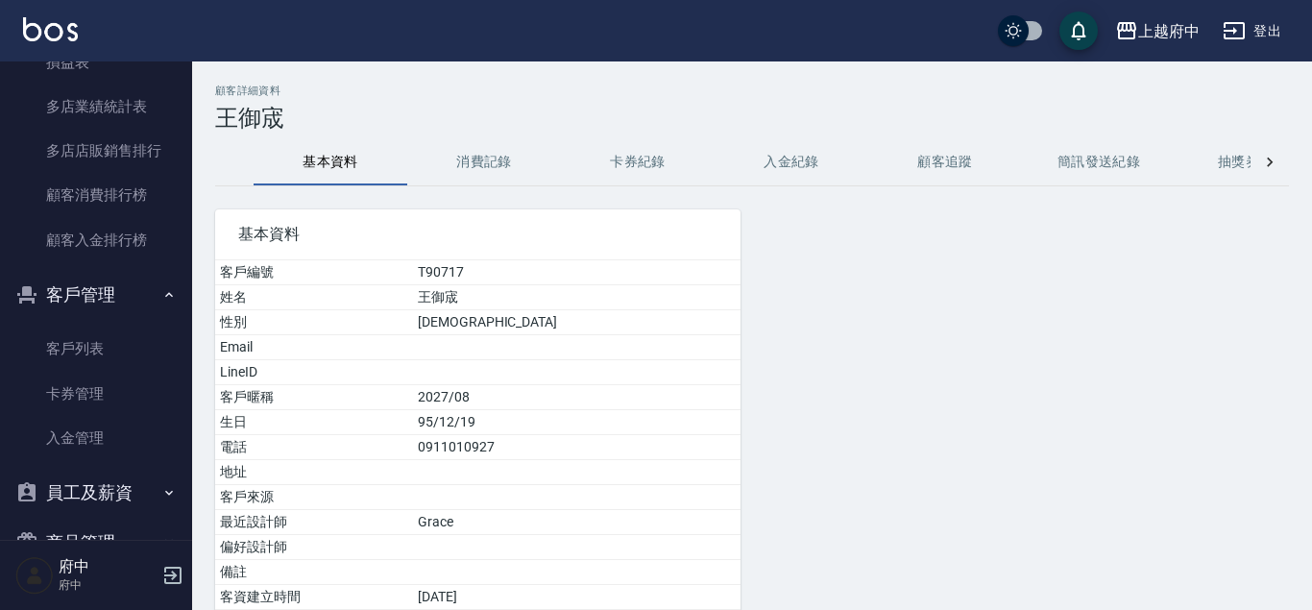
click at [496, 160] on button "消費記錄" at bounding box center [484, 162] width 154 height 46
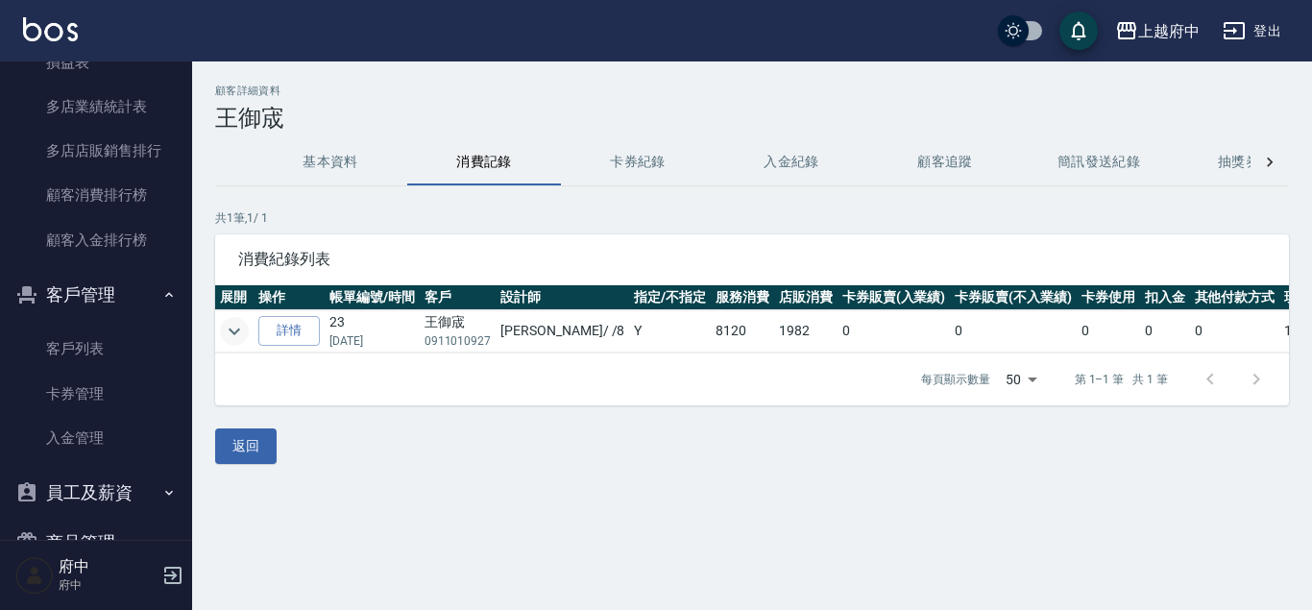
click at [241, 328] on icon "expand row" at bounding box center [234, 331] width 23 height 23
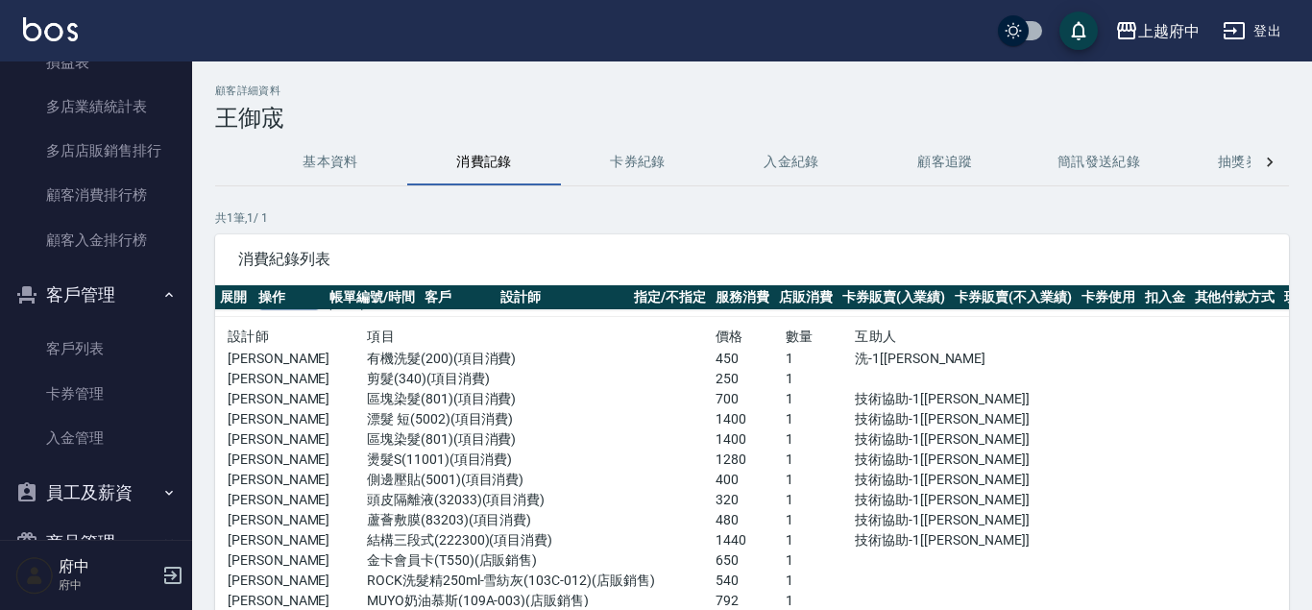
scroll to position [48, 0]
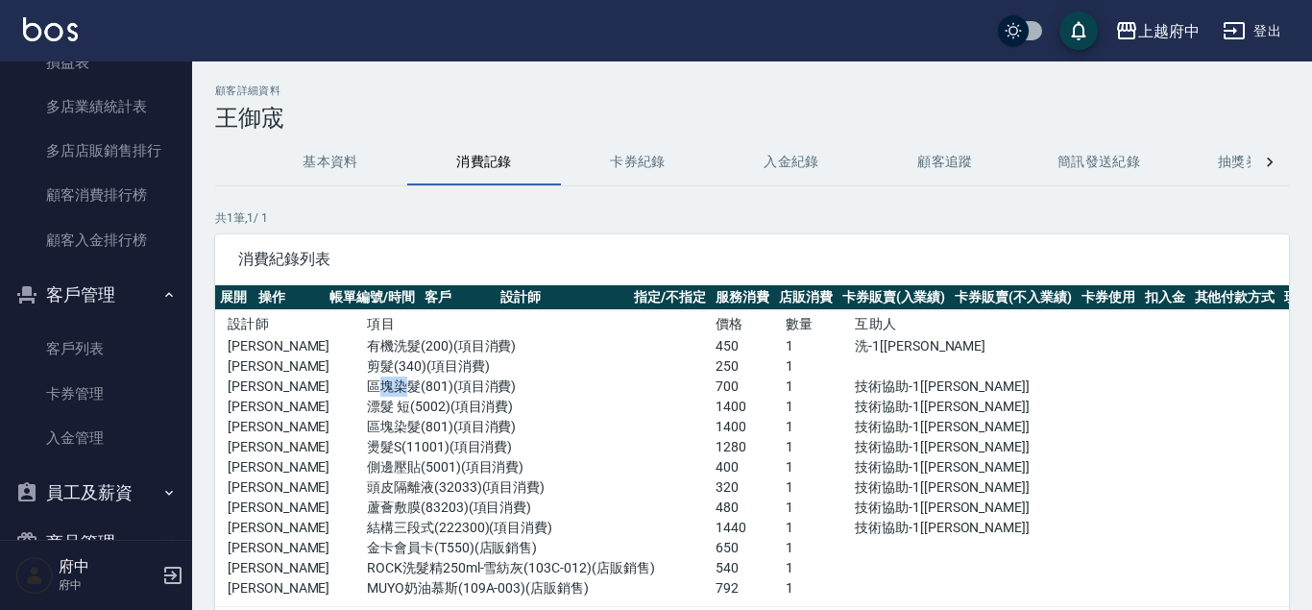
click at [391, 382] on p "區塊染髮(801)(項目消費)" at bounding box center [541, 386] width 349 height 20
drag, startPoint x: 385, startPoint y: 429, endPoint x: 455, endPoint y: 421, distance: 70.6
click at [455, 421] on p "區塊染髮(801)(項目消費)" at bounding box center [541, 427] width 349 height 20
drag, startPoint x: 367, startPoint y: 403, endPoint x: 391, endPoint y: 412, distance: 25.5
click at [391, 412] on p "漂髮 短(5002)(項目消費)" at bounding box center [541, 407] width 349 height 20
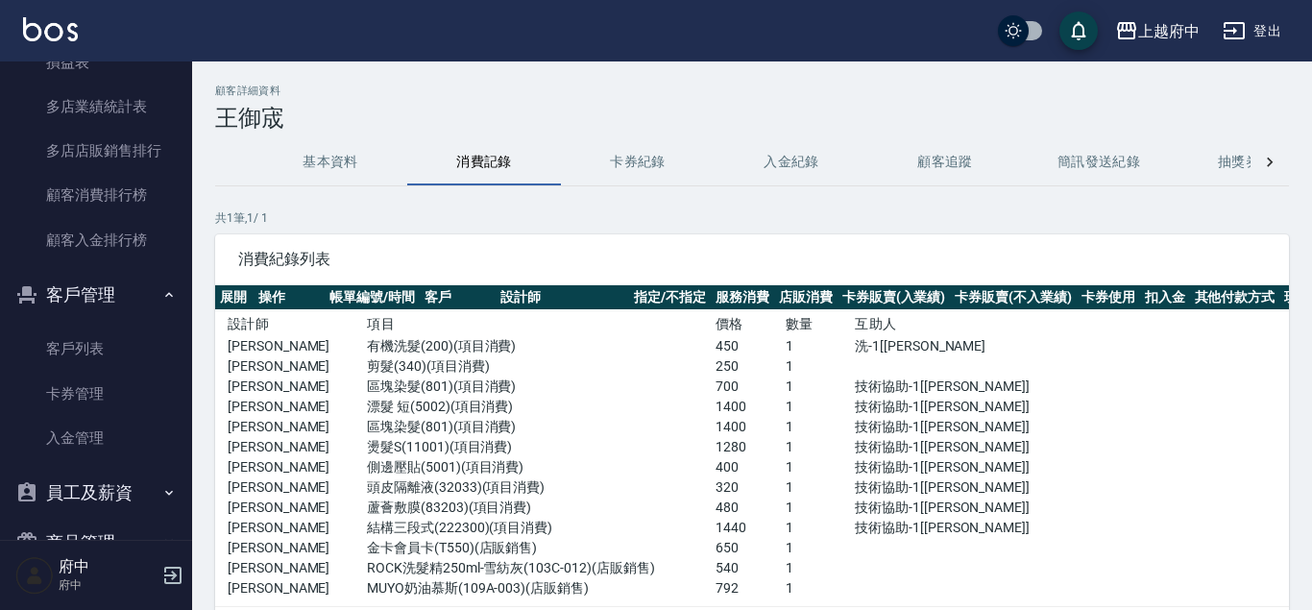
click at [405, 385] on p "區塊染髮(801)(項目消費)" at bounding box center [541, 386] width 349 height 20
drag, startPoint x: 415, startPoint y: 421, endPoint x: 352, endPoint y: 420, distance: 63.4
click at [352, 420] on div "[PERSON_NAME]侑 區塊染髮(801)(項目消費) 1400 1 技術協助-1[[PERSON_NAME]]" at bounding box center [646, 427] width 837 height 20
click at [403, 394] on p "區塊染髮(801)(項目消費)" at bounding box center [541, 386] width 349 height 20
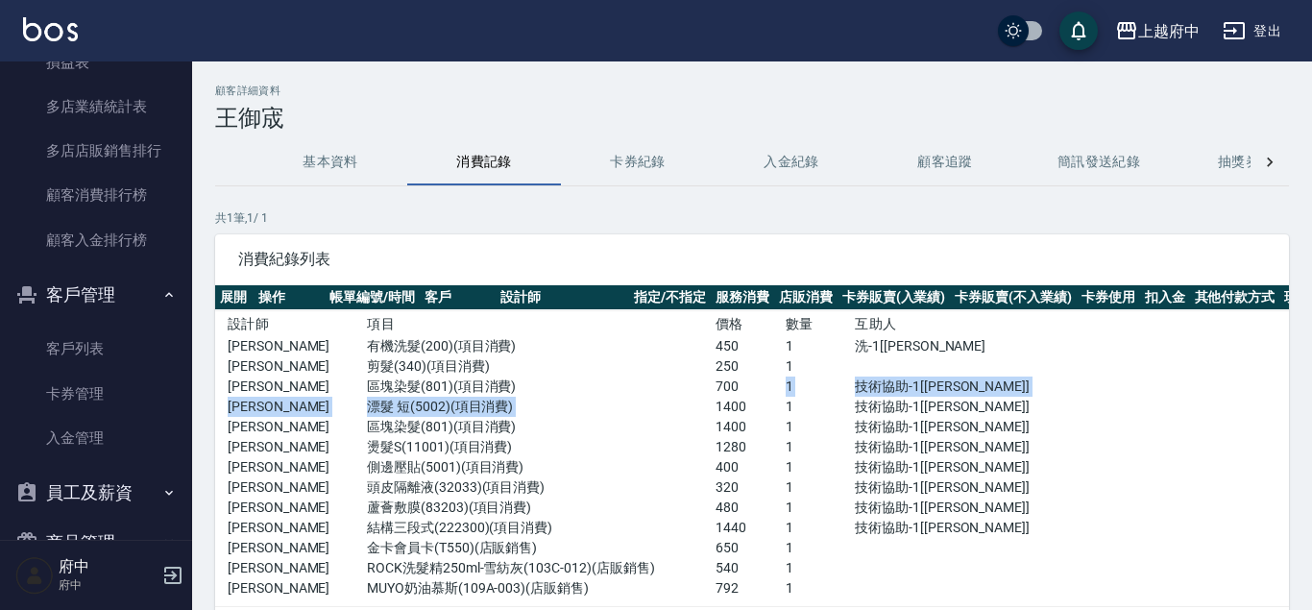
drag, startPoint x: 699, startPoint y: 394, endPoint x: 680, endPoint y: 398, distance: 19.6
click at [680, 398] on div "設計師 項目 價格 數量 互助人 [PERSON_NAME]侑 有機洗髮(200)(項目消費) 450 1 洗-1[[PERSON_NAME]侑 剪髮(340…" at bounding box center [646, 455] width 837 height 286
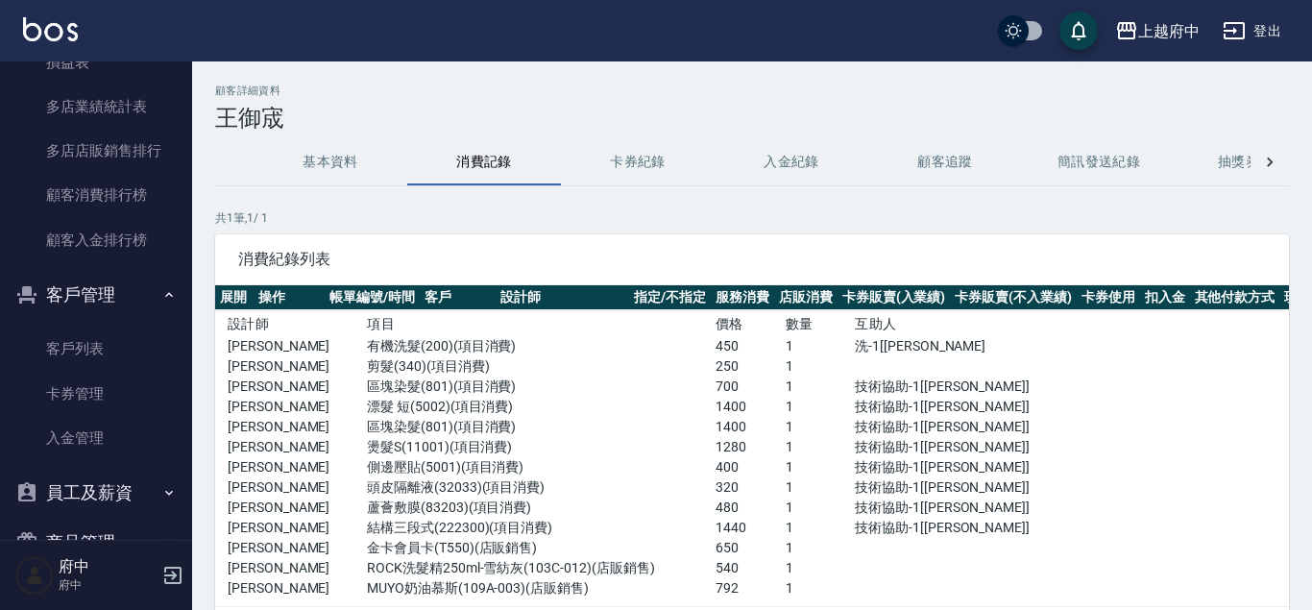
click at [743, 418] on p "1400" at bounding box center [751, 427] width 70 height 20
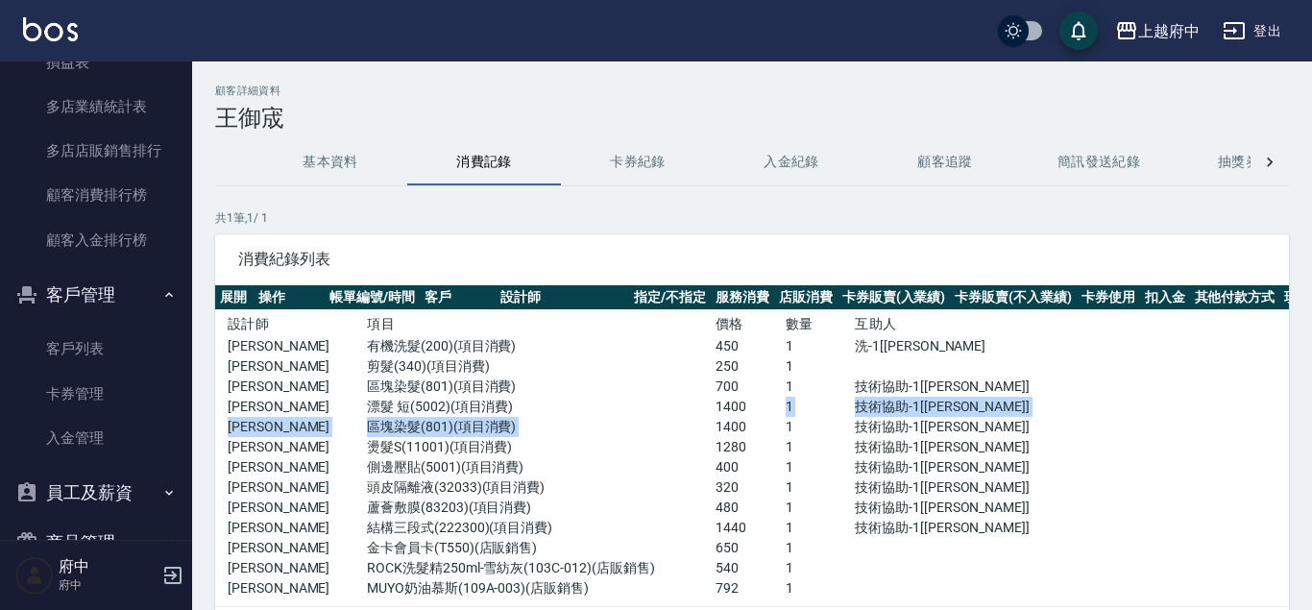
drag, startPoint x: 712, startPoint y: 407, endPoint x: 681, endPoint y: 418, distance: 32.5
click at [681, 418] on div "設計師 項目 價格 數量 互助人 [PERSON_NAME]侑 有機洗髮(200)(項目消費) 450 1 洗-1[[PERSON_NAME]侑 剪髮(340…" at bounding box center [646, 455] width 837 height 286
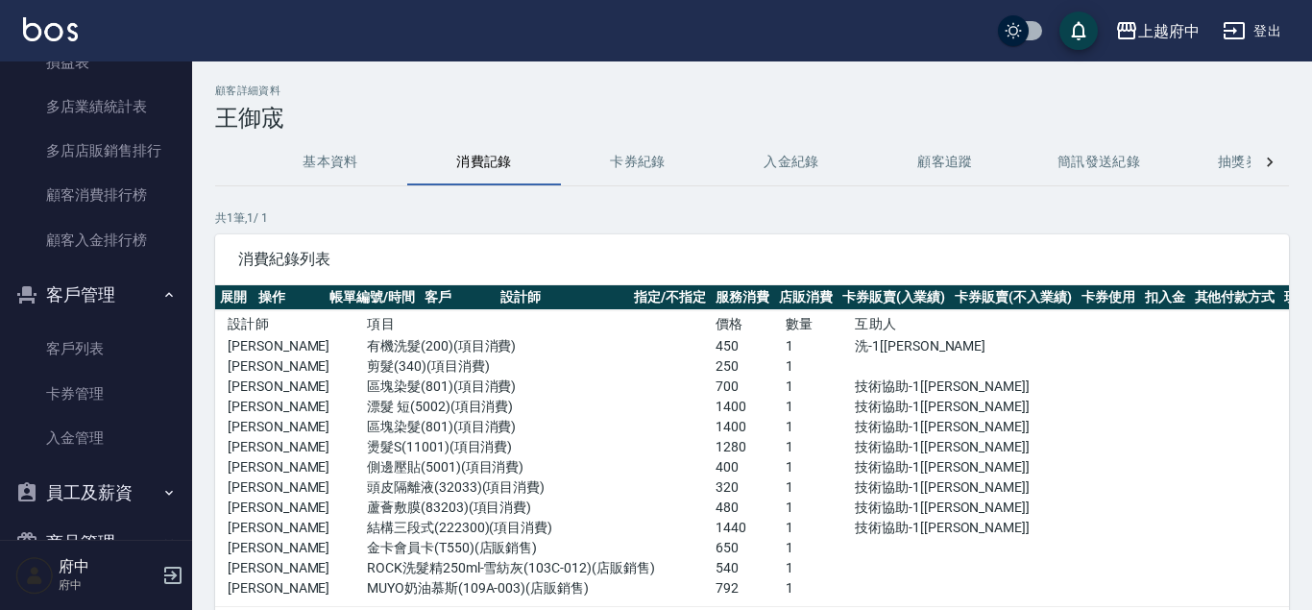
click at [716, 401] on p "1400" at bounding box center [751, 407] width 70 height 20
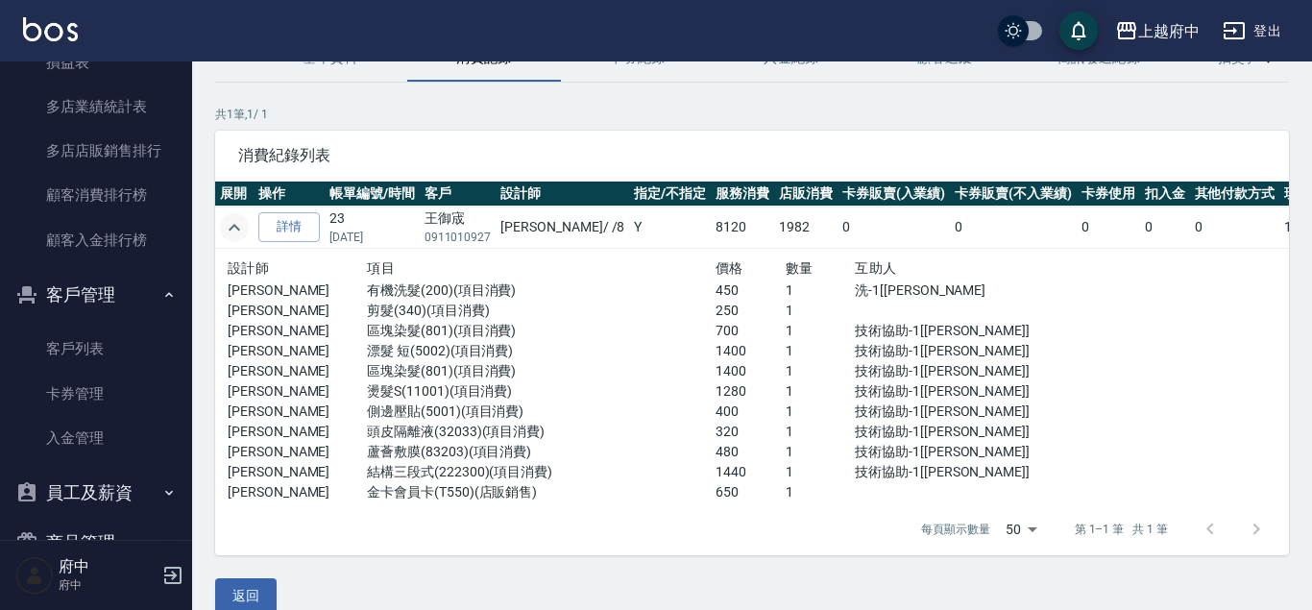
scroll to position [0, 0]
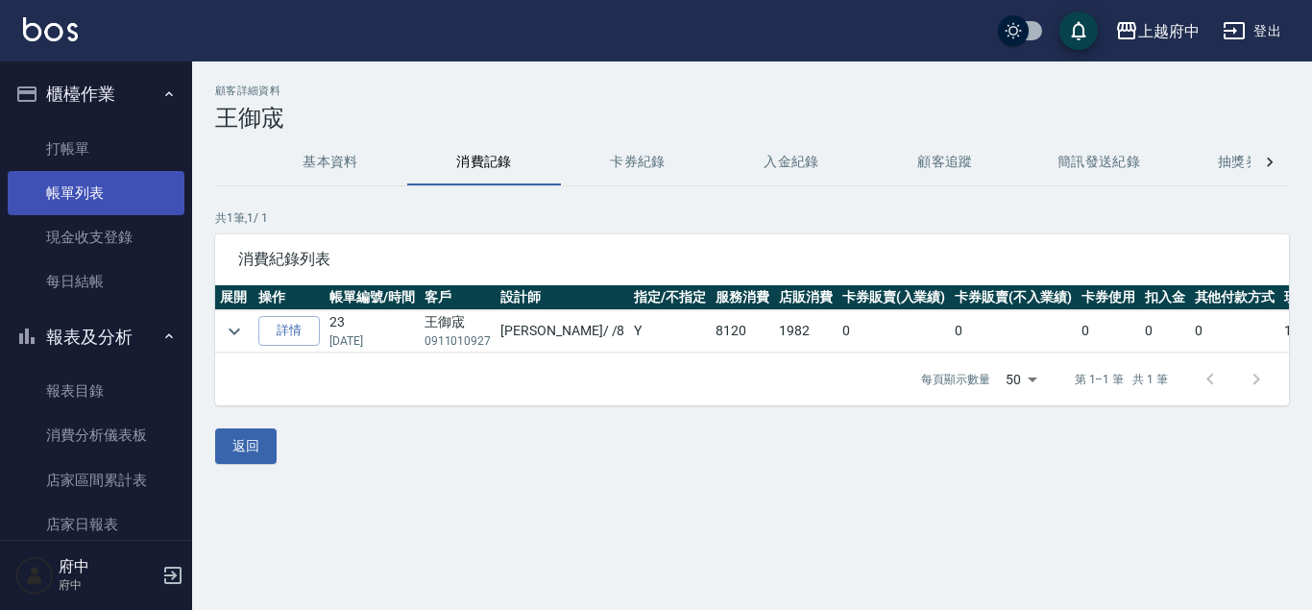
click at [117, 182] on link "帳單列表" at bounding box center [96, 193] width 177 height 44
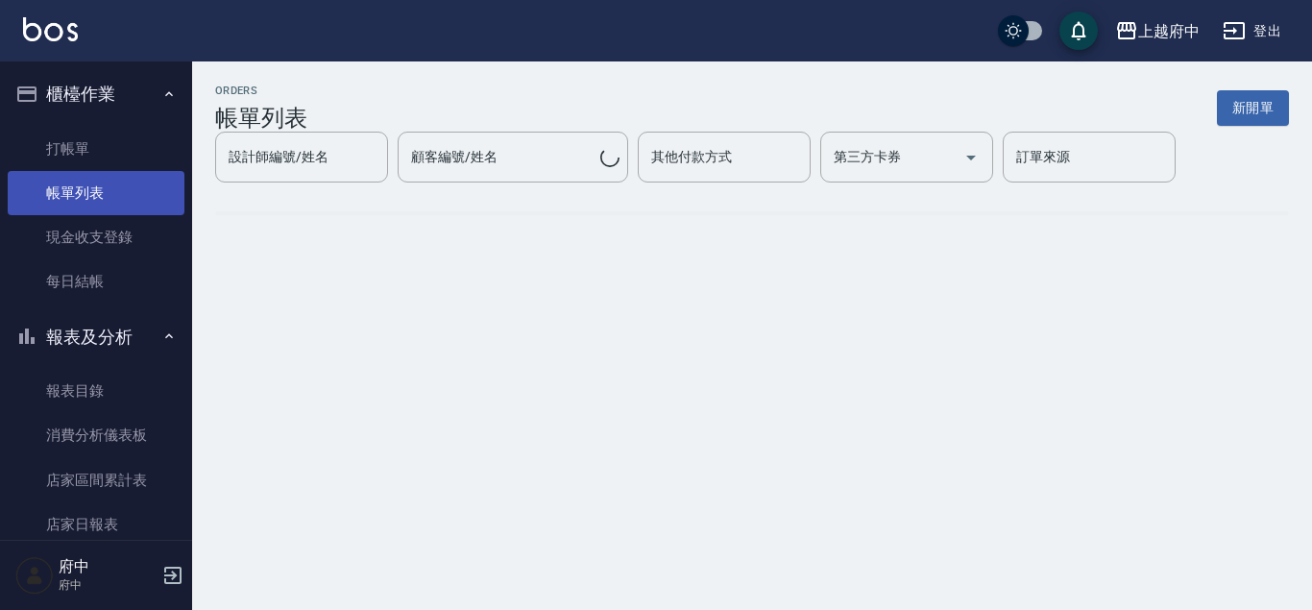
click at [135, 194] on link "帳單列表" at bounding box center [96, 193] width 177 height 44
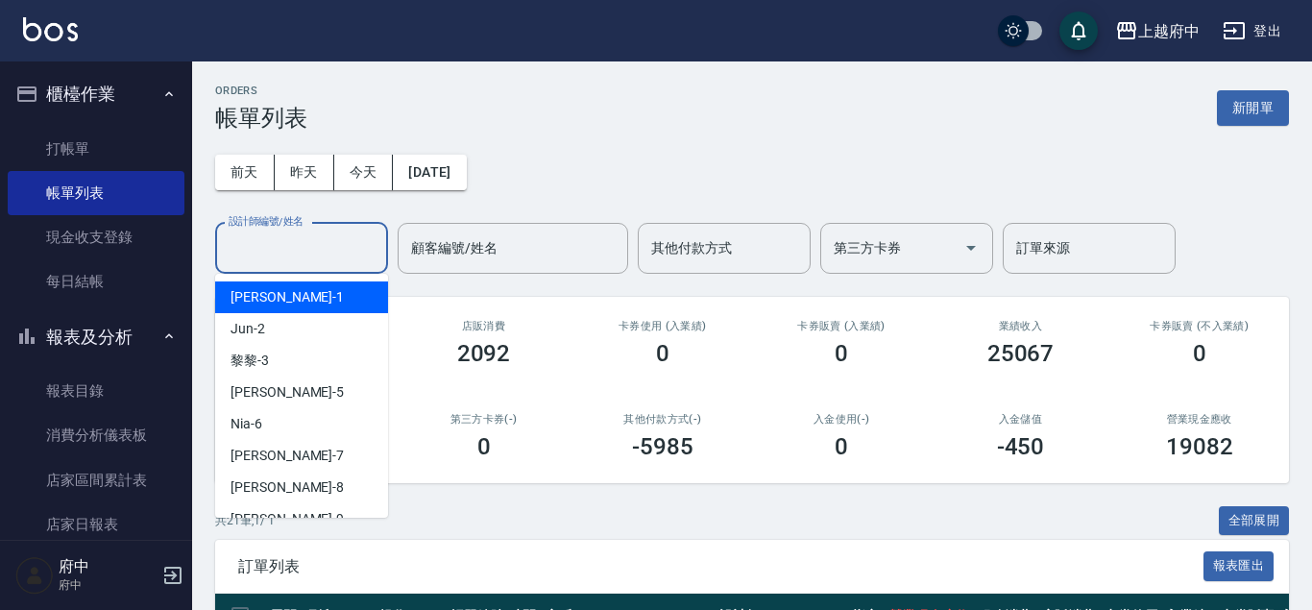
click at [361, 239] on input "設計師編號/姓名" at bounding box center [302, 248] width 156 height 34
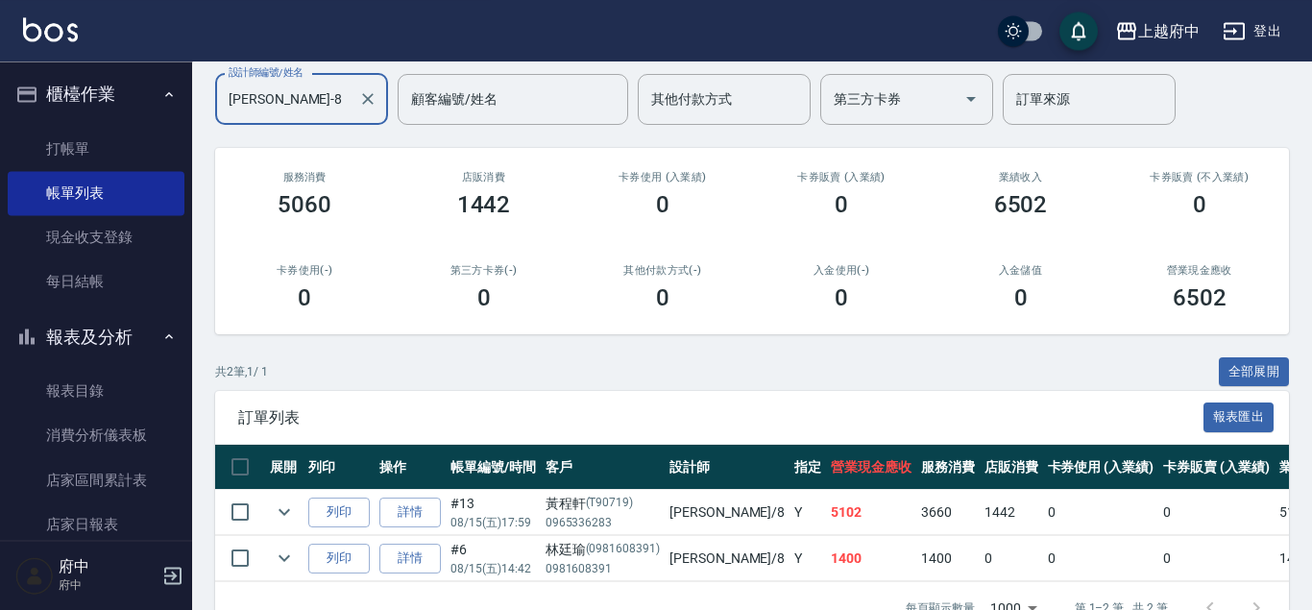
scroll to position [92, 0]
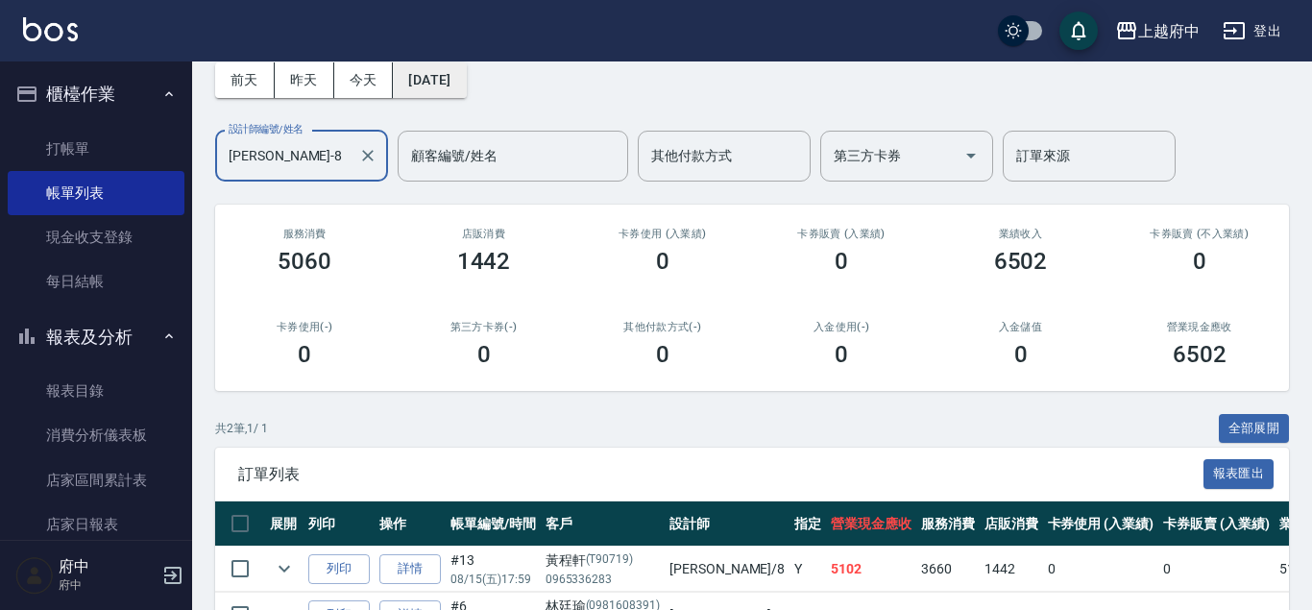
type input "[PERSON_NAME]-8"
click at [424, 75] on button "[DATE]" at bounding box center [429, 80] width 73 height 36
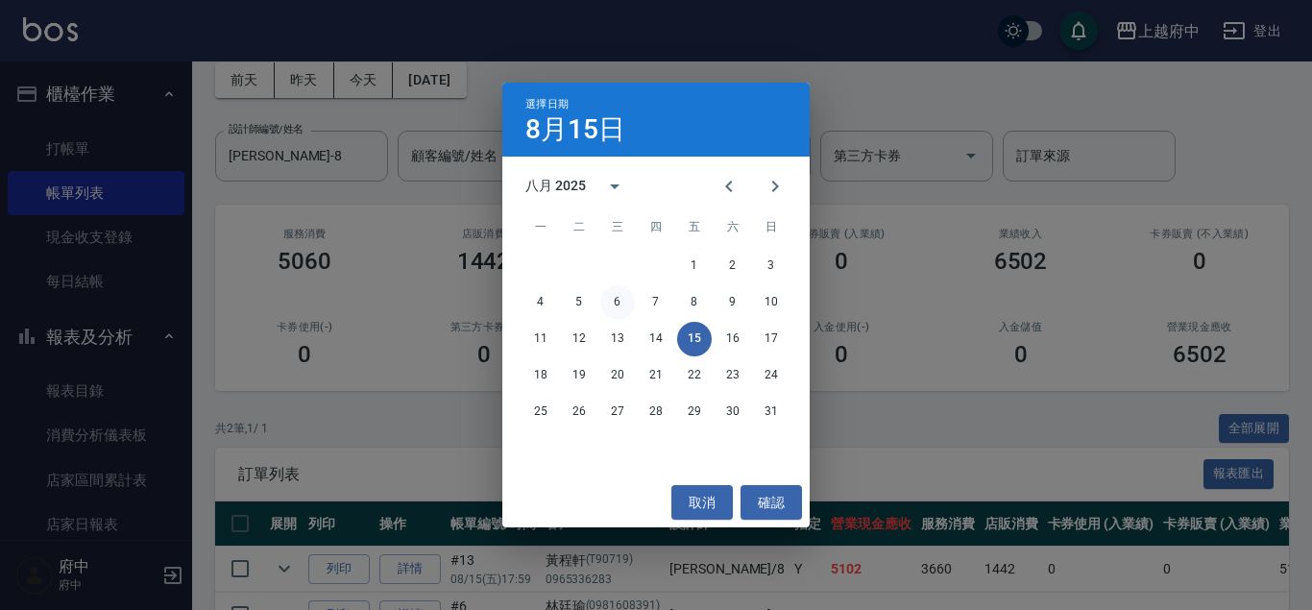
click at [611, 301] on button "6" at bounding box center [617, 302] width 35 height 35
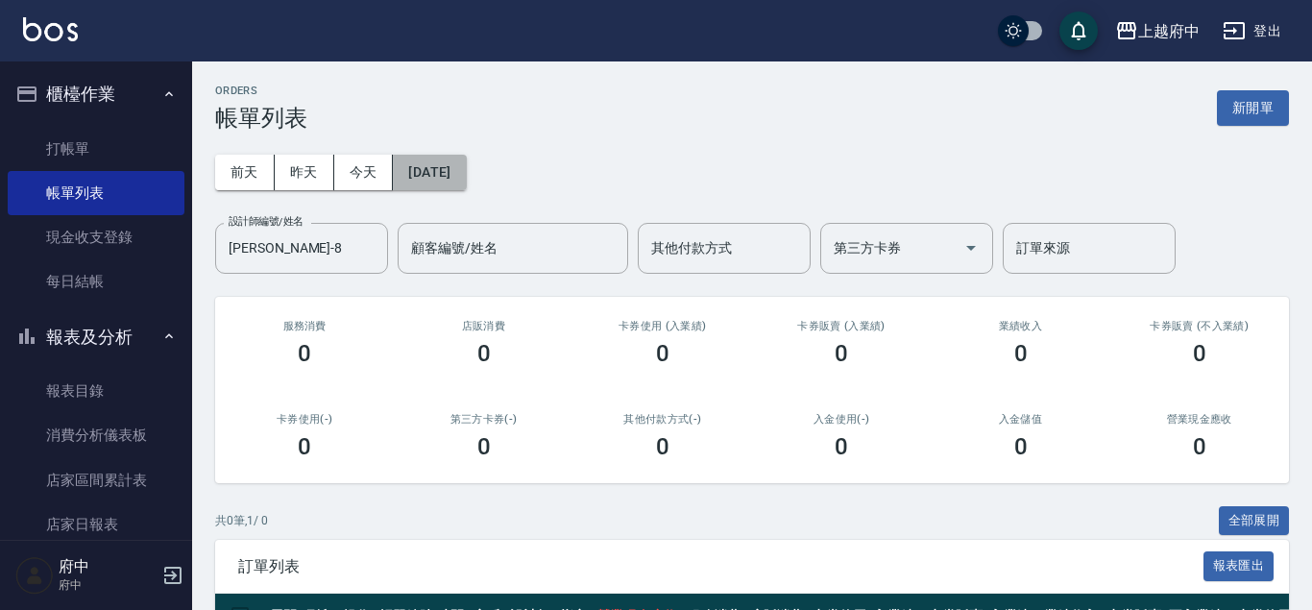
click at [458, 174] on button "[DATE]" at bounding box center [429, 173] width 73 height 36
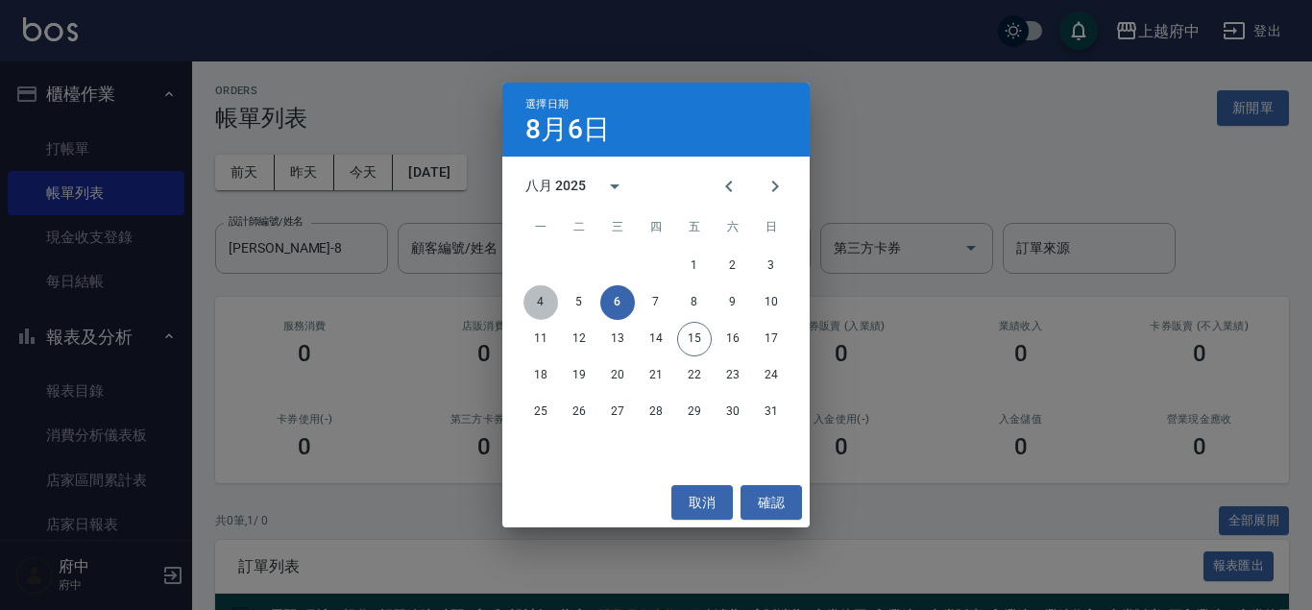
click at [534, 301] on button "4" at bounding box center [540, 302] width 35 height 35
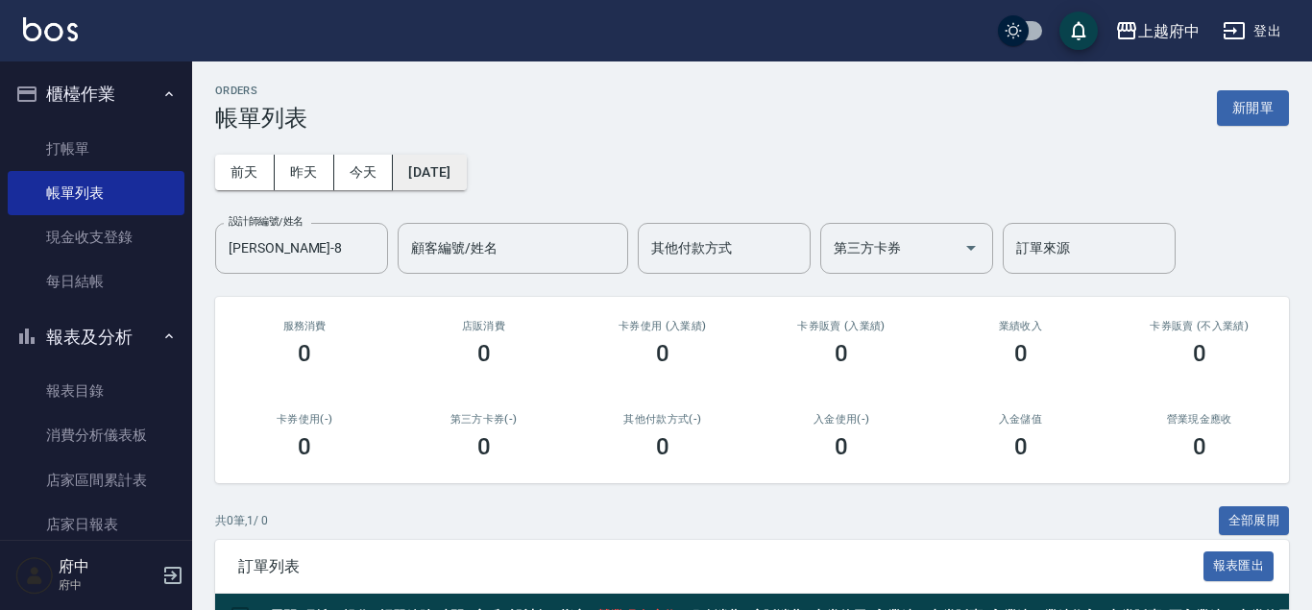
click at [466, 160] on button "[DATE]" at bounding box center [429, 173] width 73 height 36
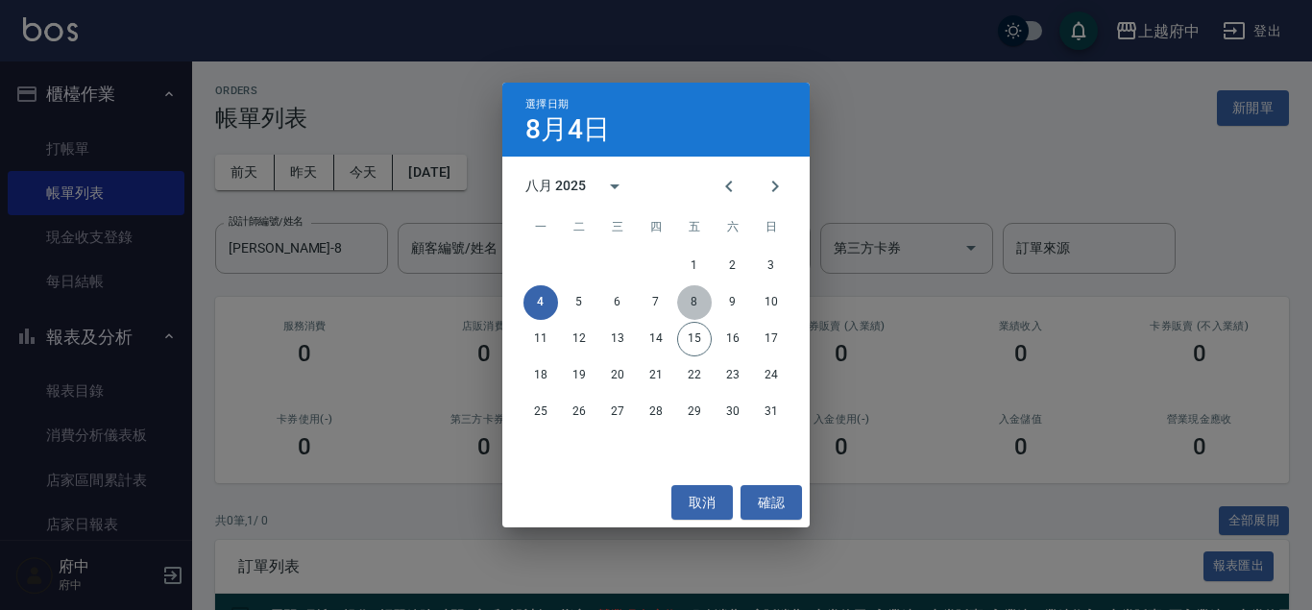
click at [695, 306] on button "8" at bounding box center [694, 302] width 35 height 35
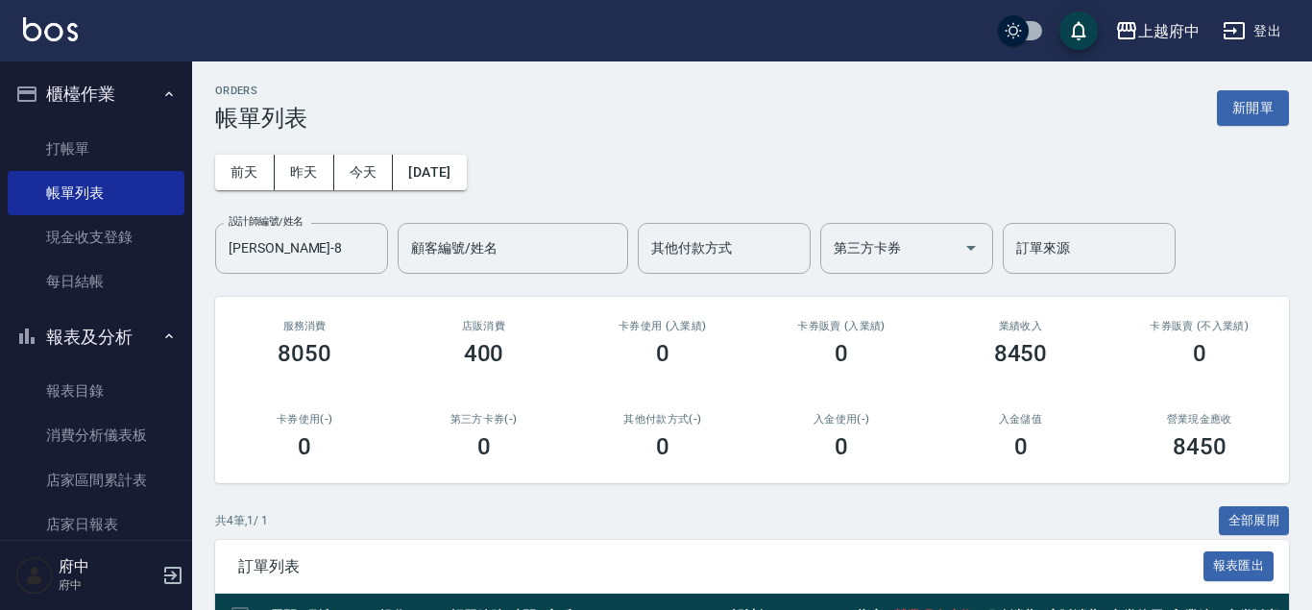
scroll to position [288, 0]
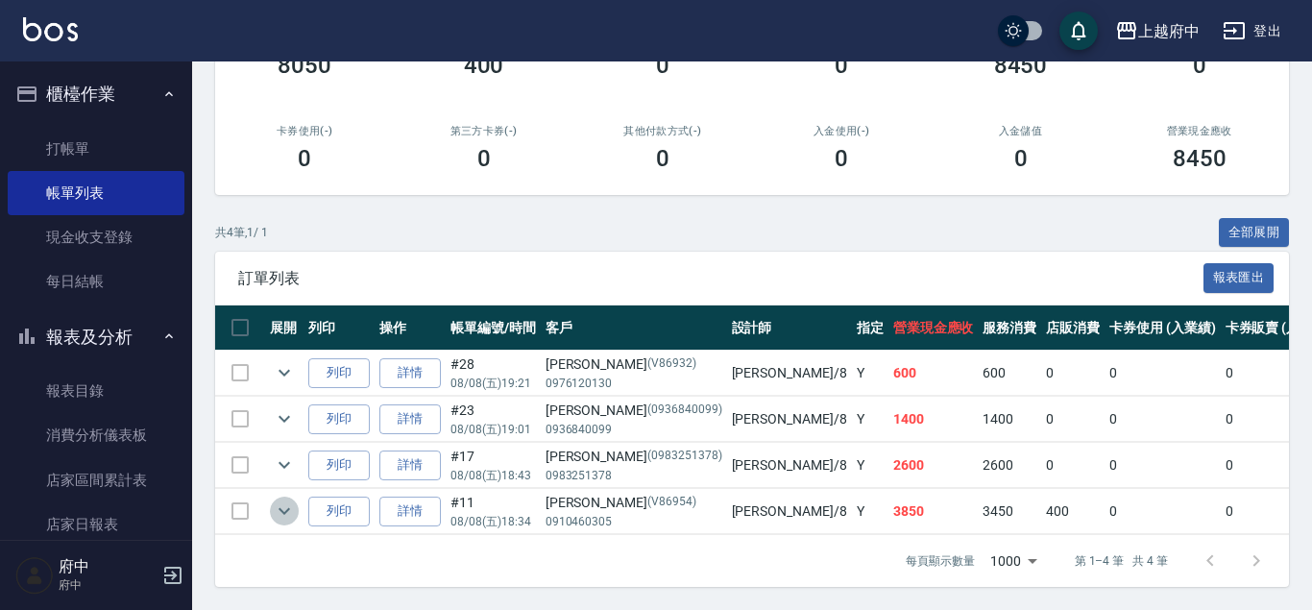
click at [289, 505] on icon "expand row" at bounding box center [284, 510] width 23 height 23
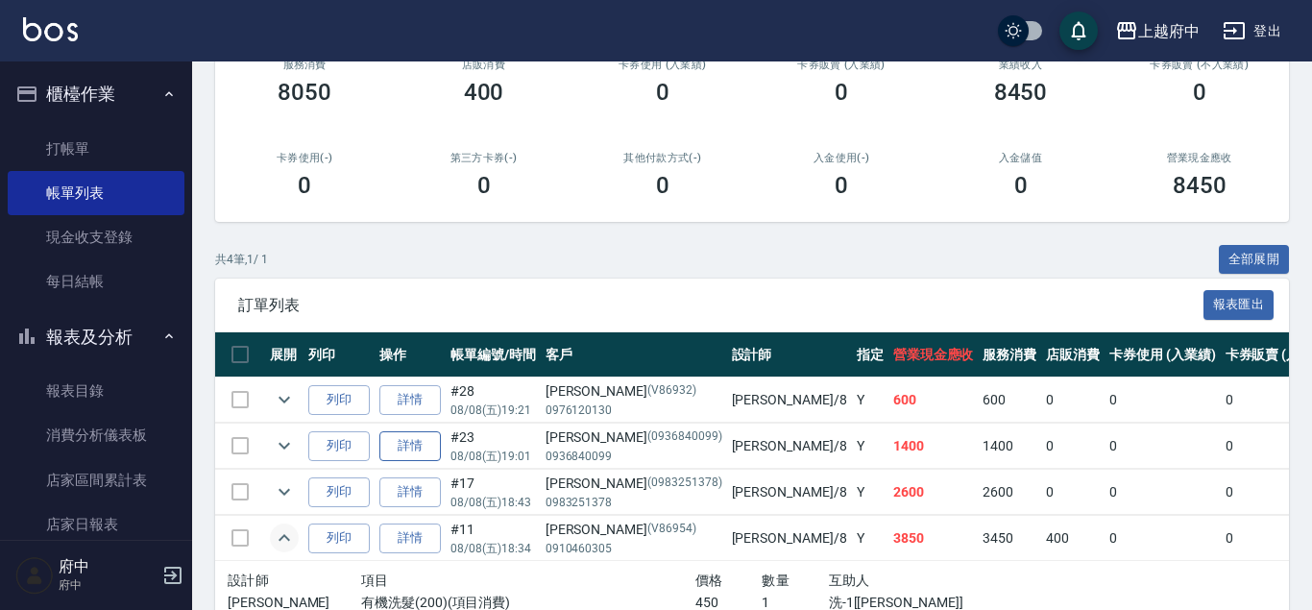
scroll to position [0, 0]
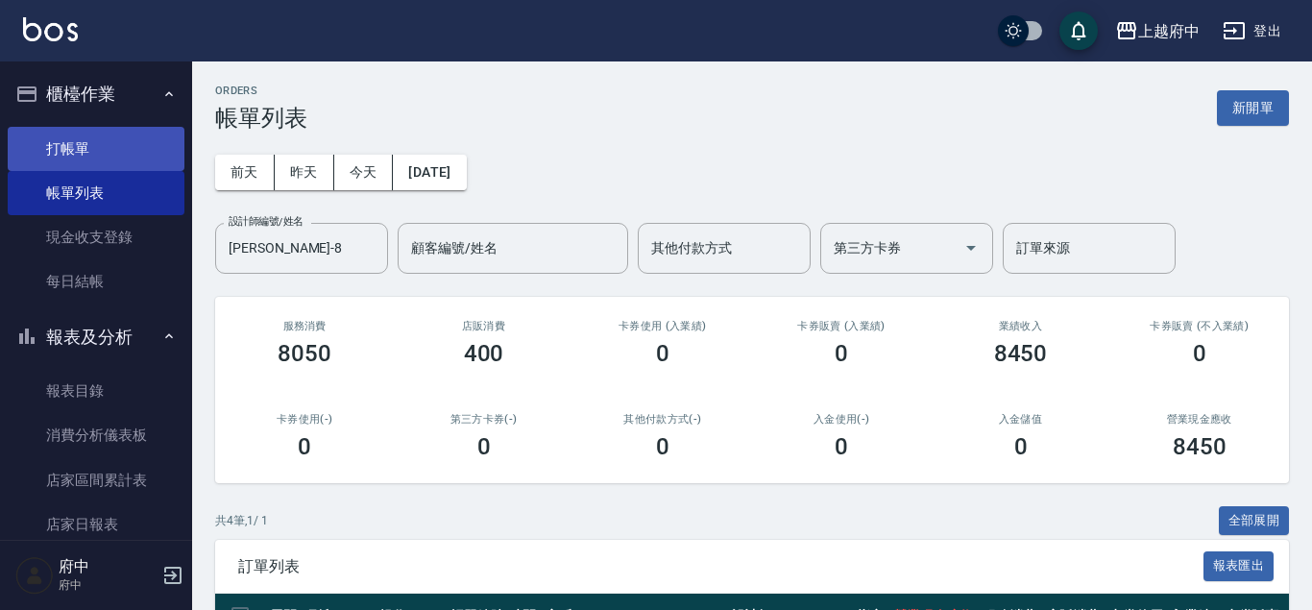
click at [124, 165] on link "打帳單" at bounding box center [96, 149] width 177 height 44
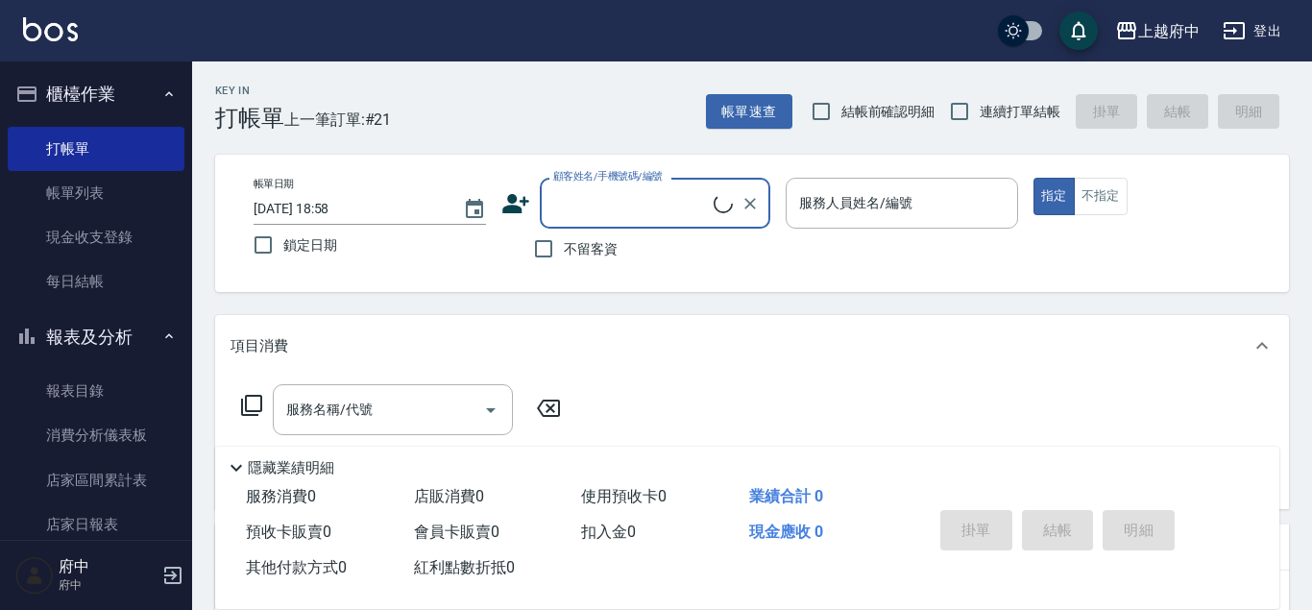
scroll to position [1, 0]
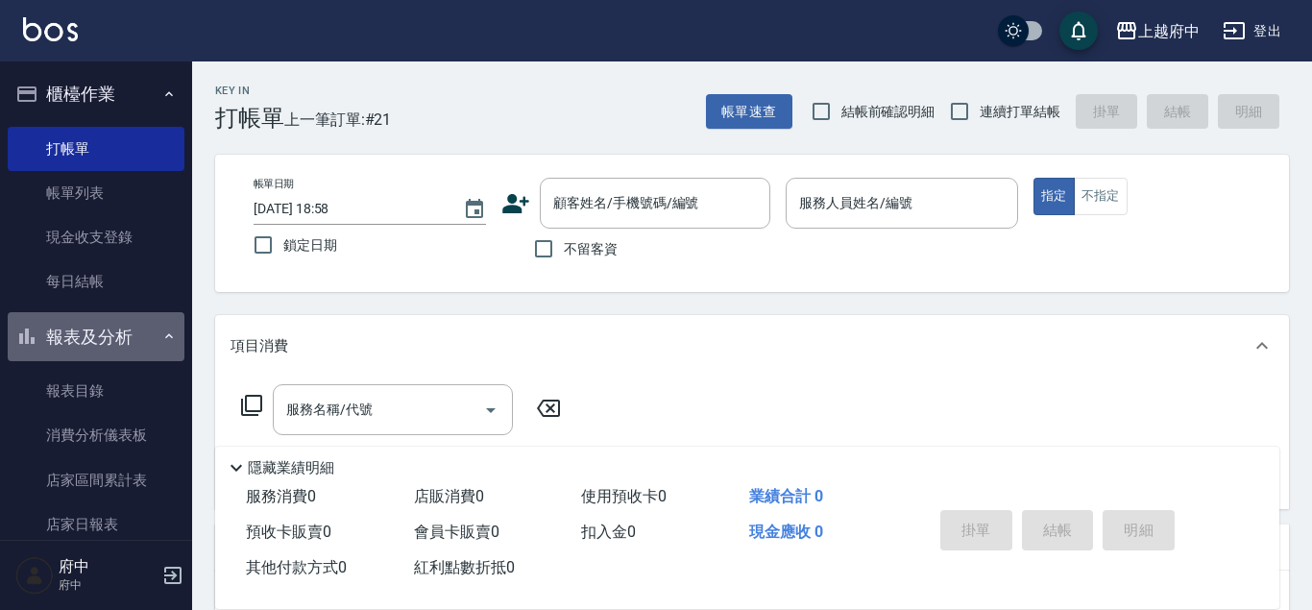
click at [131, 327] on button "報表及分析" at bounding box center [96, 337] width 177 height 50
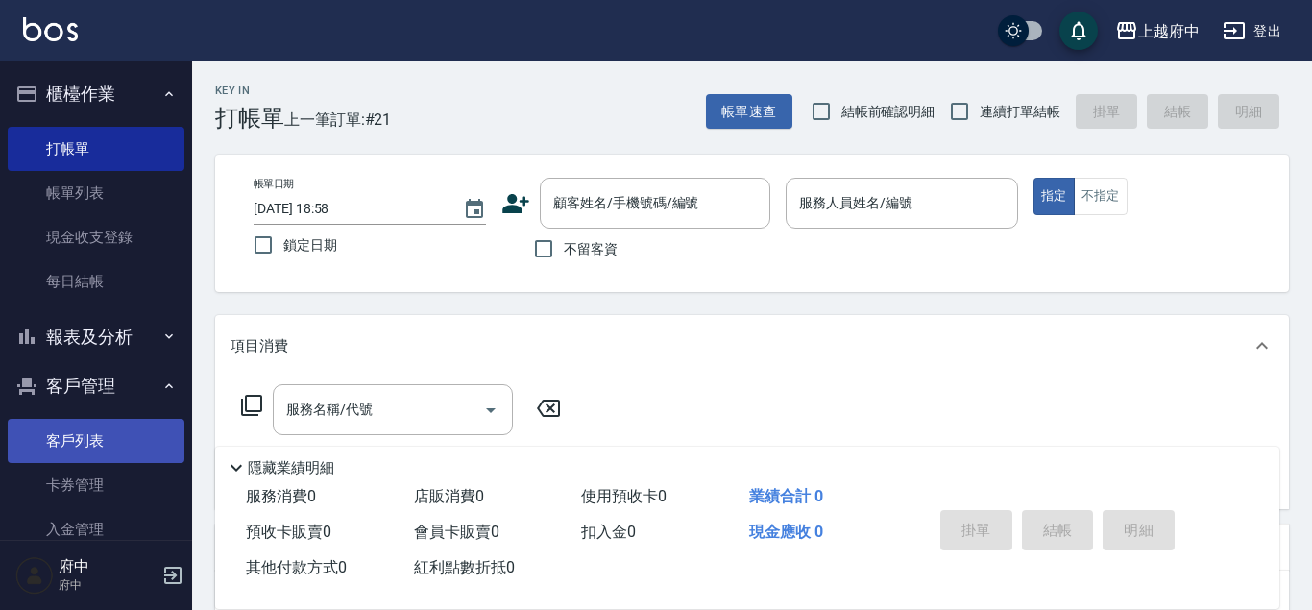
click at [86, 441] on link "客戶列表" at bounding box center [96, 441] width 177 height 44
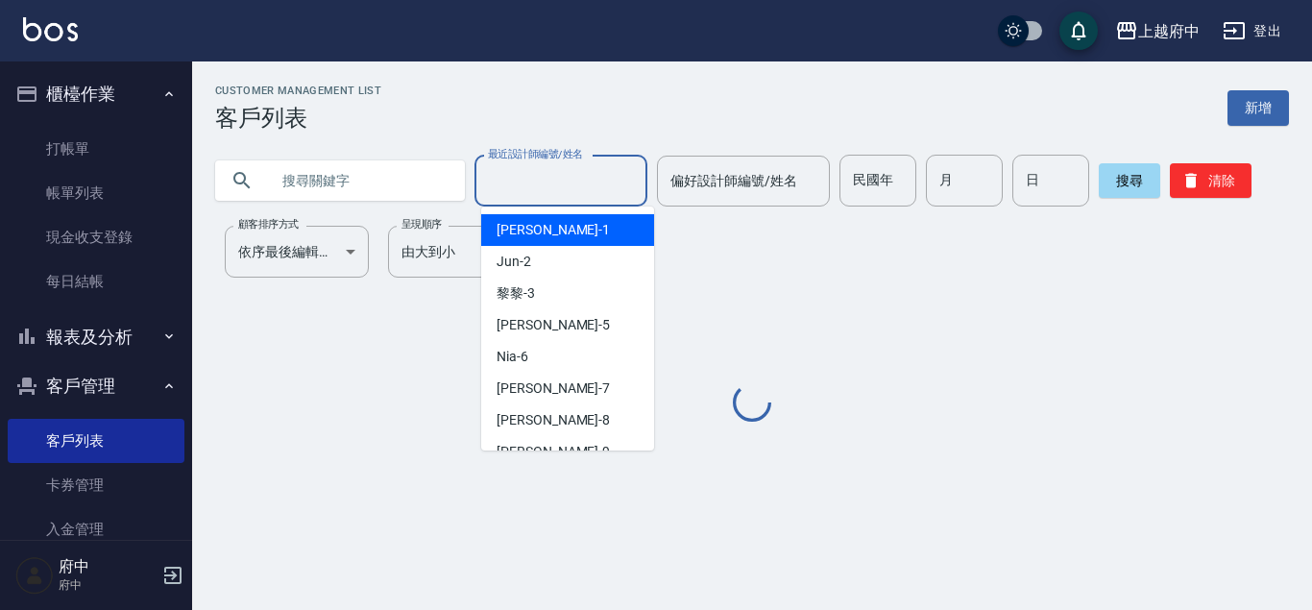
click at [551, 187] on input "最近設計師編號/姓名" at bounding box center [561, 181] width 156 height 34
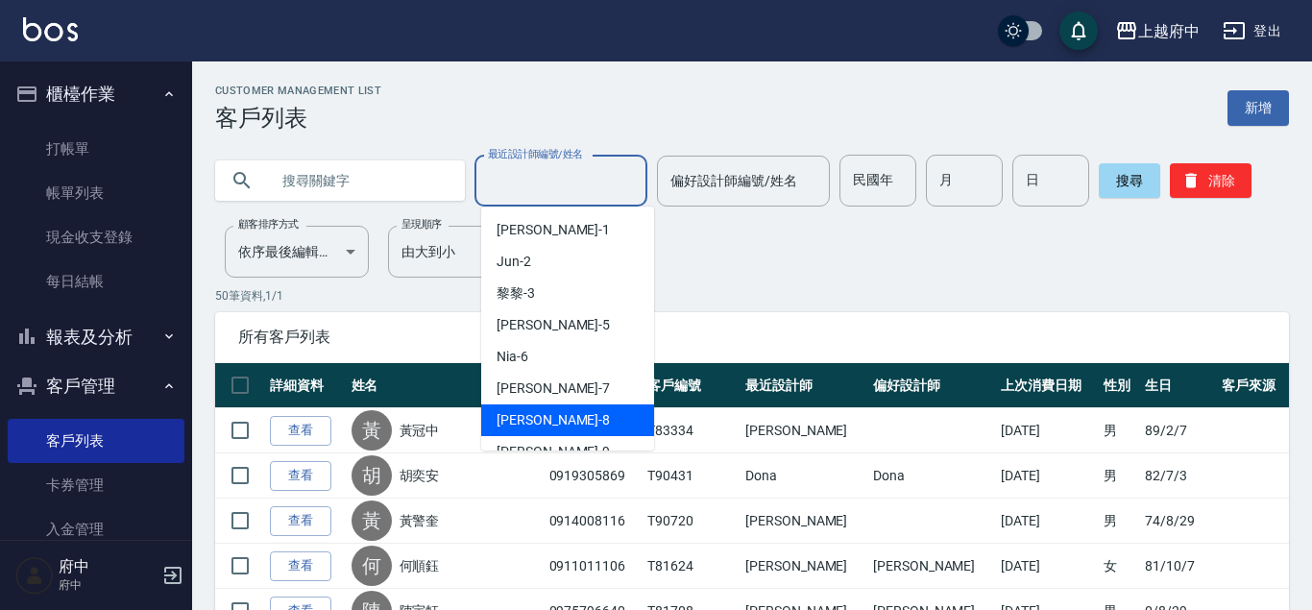
click at [539, 414] on span "[PERSON_NAME] -8" at bounding box center [553, 420] width 113 height 20
type input "[PERSON_NAME]-8"
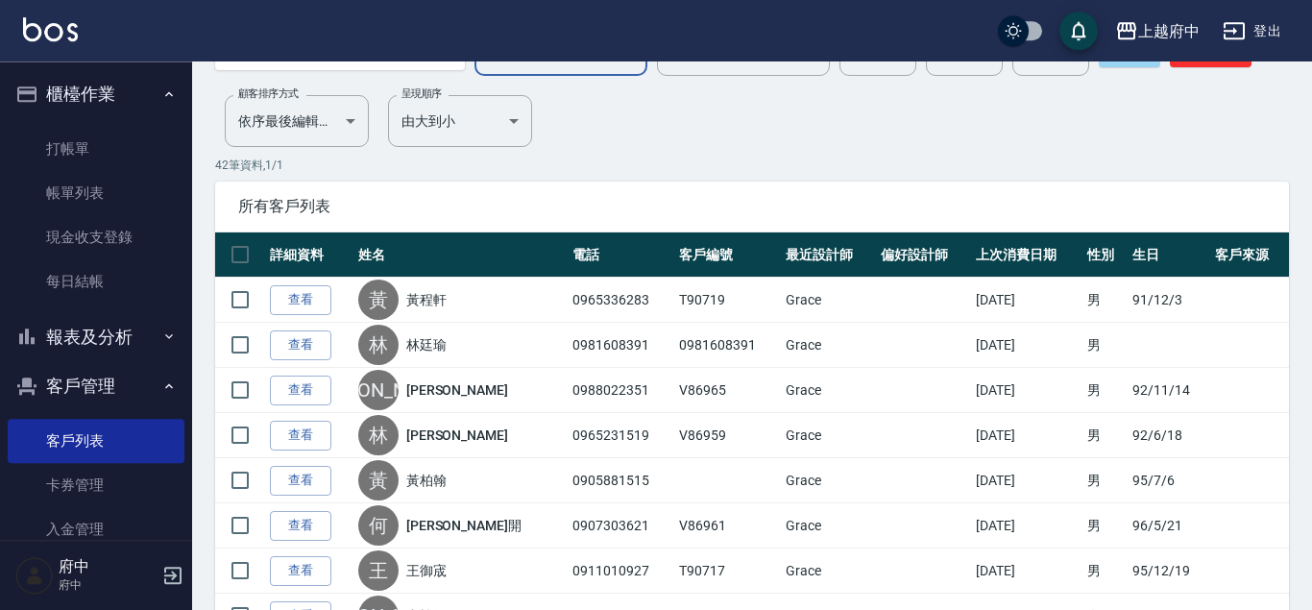
scroll to position [104, 0]
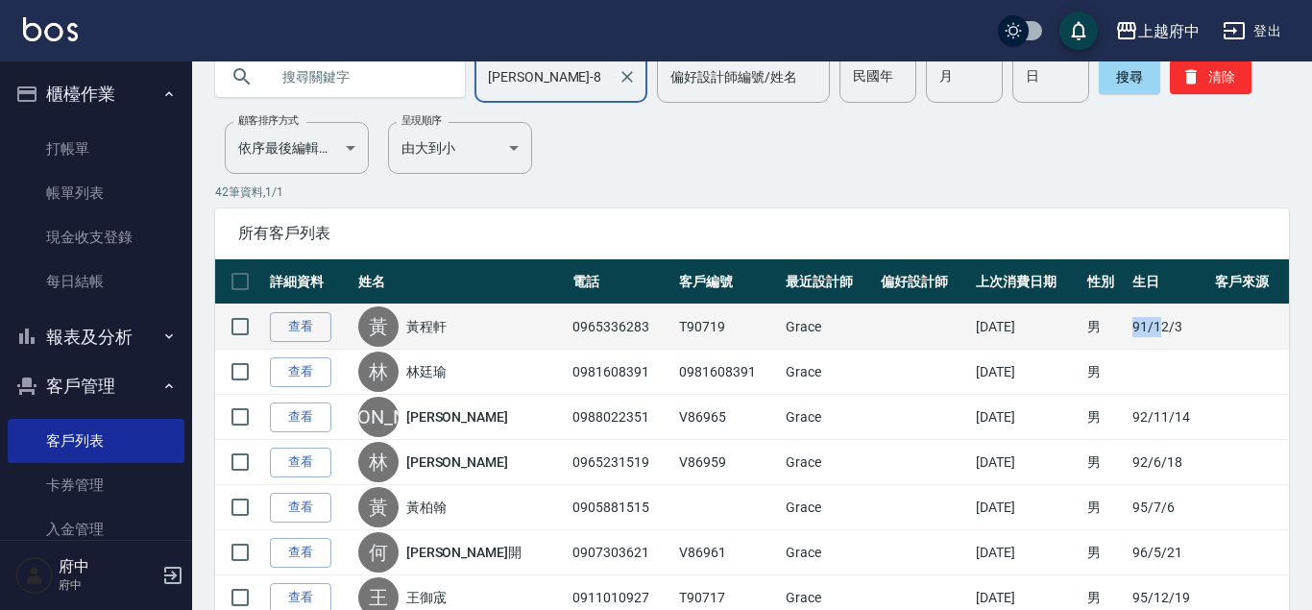
drag, startPoint x: 1127, startPoint y: 328, endPoint x: 1166, endPoint y: 328, distance: 39.4
click at [1166, 328] on tr "查看 黃 [PERSON_NAME] 0965336283 T90719 Grace [DATE] 男 [DATE]" at bounding box center [752, 326] width 1074 height 45
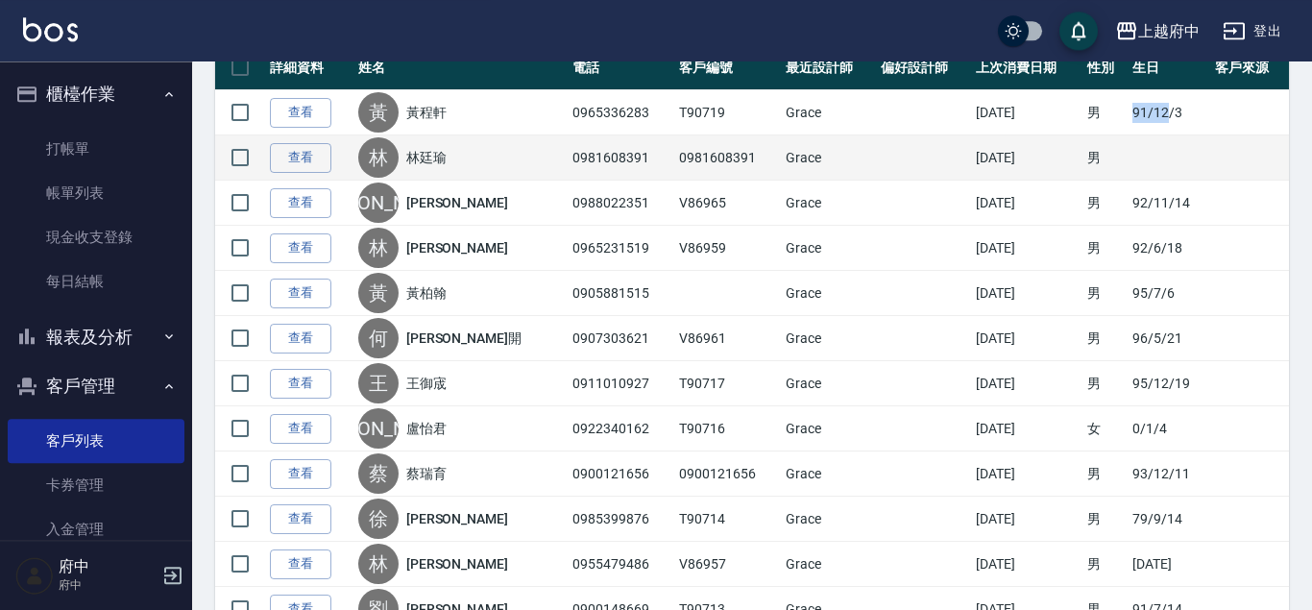
scroll to position [415, 0]
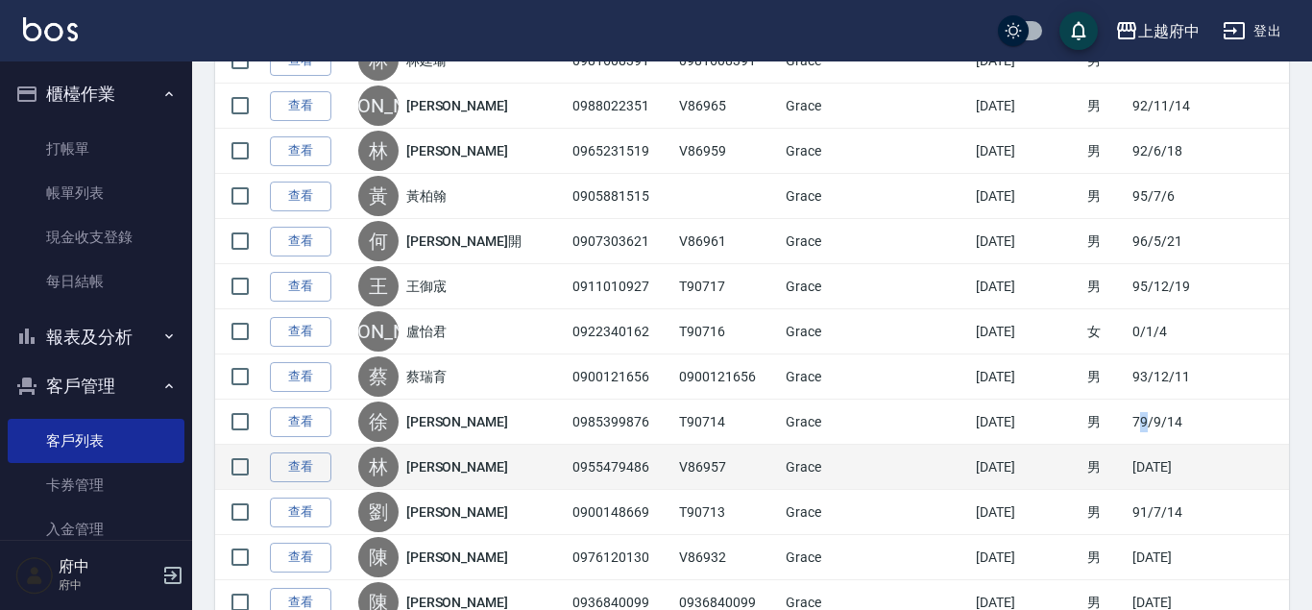
drag, startPoint x: 1143, startPoint y: 425, endPoint x: 1178, endPoint y: 445, distance: 40.9
click at [1164, 431] on td "79/9/14" at bounding box center [1169, 422] width 83 height 45
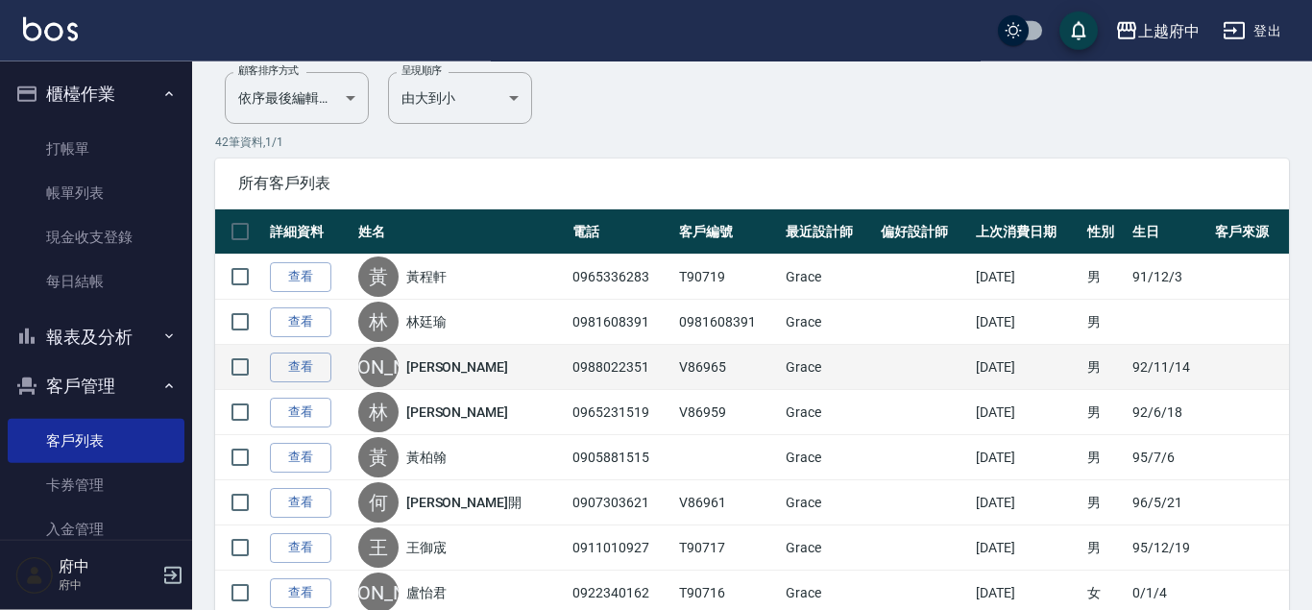
scroll to position [207, 0]
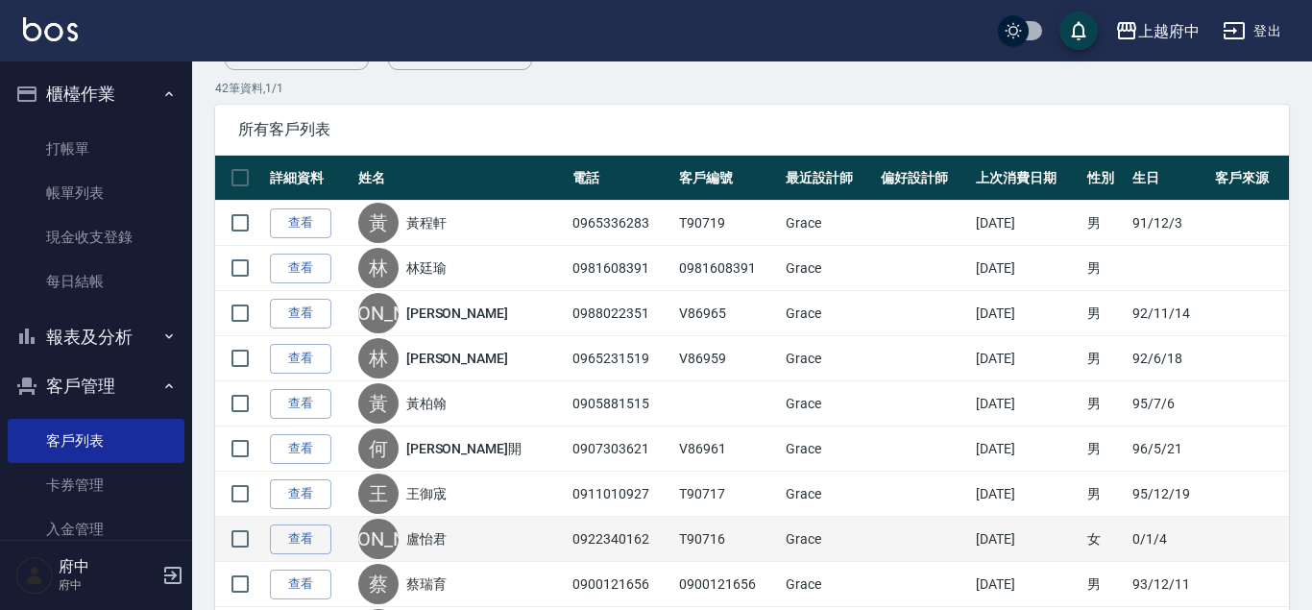
drag, startPoint x: 1036, startPoint y: 367, endPoint x: 1032, endPoint y: 559, distance: 192.2
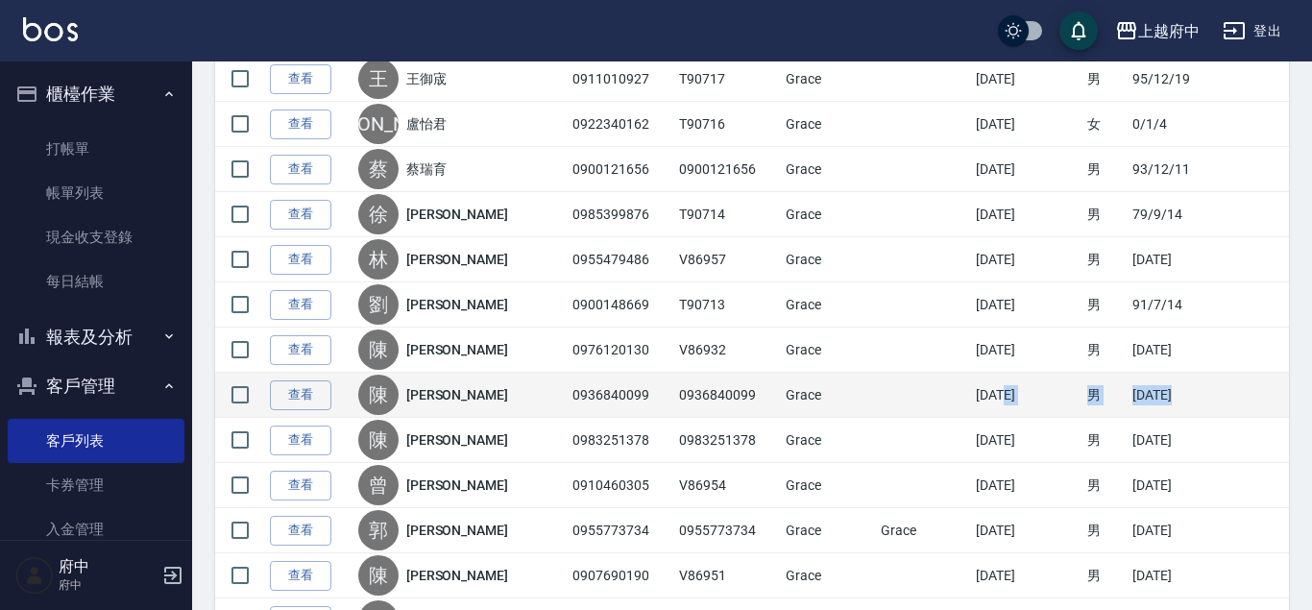
drag, startPoint x: 1032, startPoint y: 536, endPoint x: 1001, endPoint y: 402, distance: 137.2
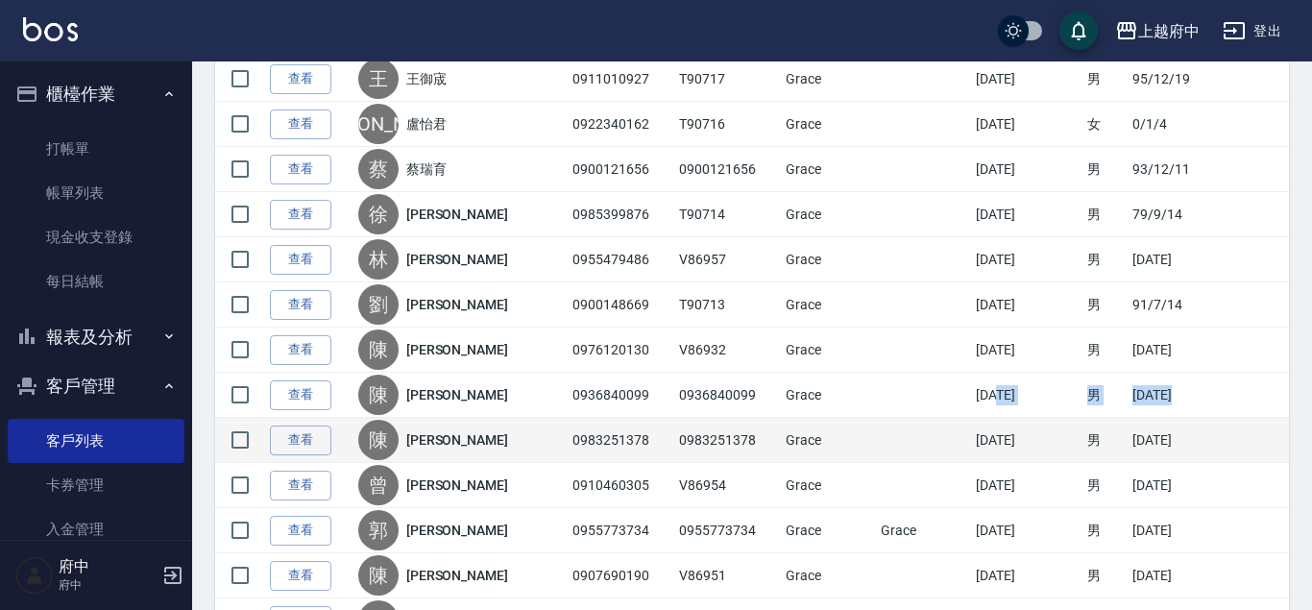
scroll to position [1037, 0]
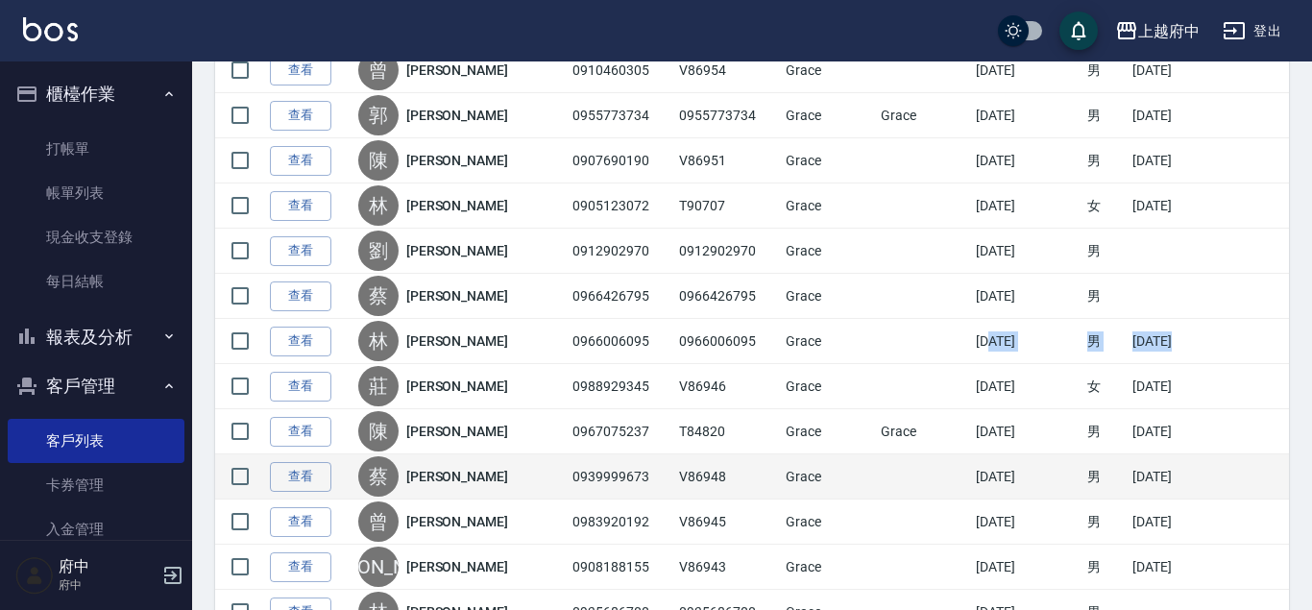
drag, startPoint x: 988, startPoint y: 348, endPoint x: 1028, endPoint y: 492, distance: 149.4
click at [988, 347] on tbody "查看 黃 [PERSON_NAME] 0965336283 T90719 Grace [DATE] 男 [DATE] 查看 [PERSON_NAME] 098…" at bounding box center [752, 319] width 1074 height 1896
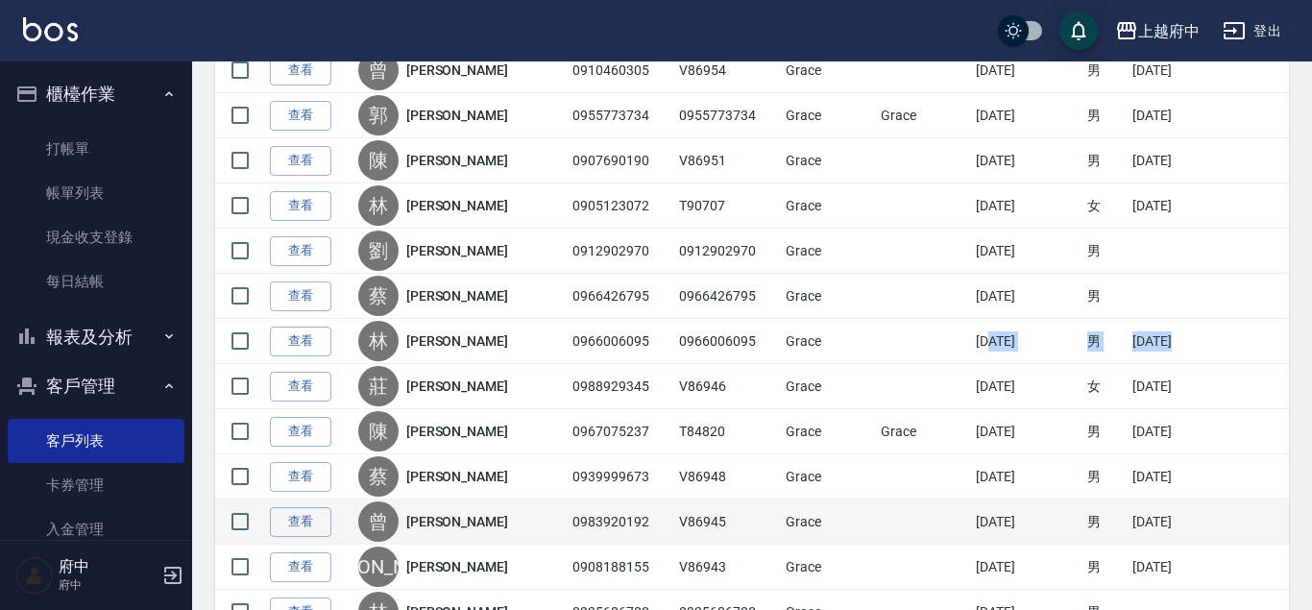
click at [1033, 507] on td "[DATE]" at bounding box center [1026, 521] width 111 height 45
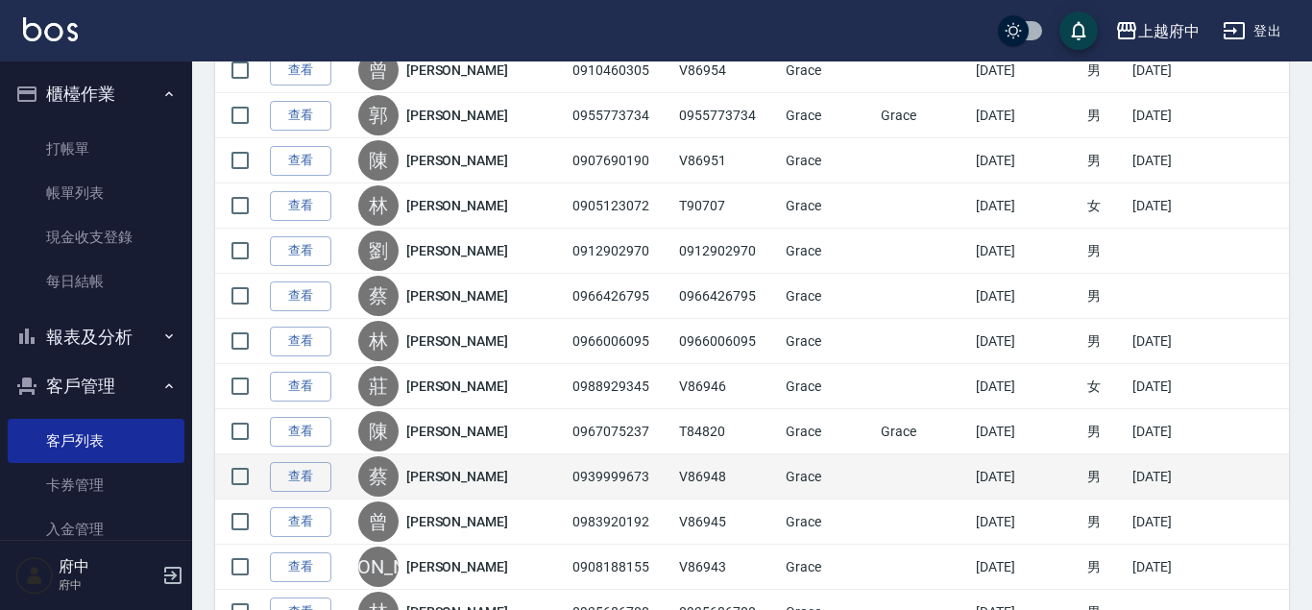
drag, startPoint x: 984, startPoint y: 465, endPoint x: 1040, endPoint y: 470, distance: 56.9
click at [1029, 466] on td "[DATE]" at bounding box center [1026, 476] width 111 height 45
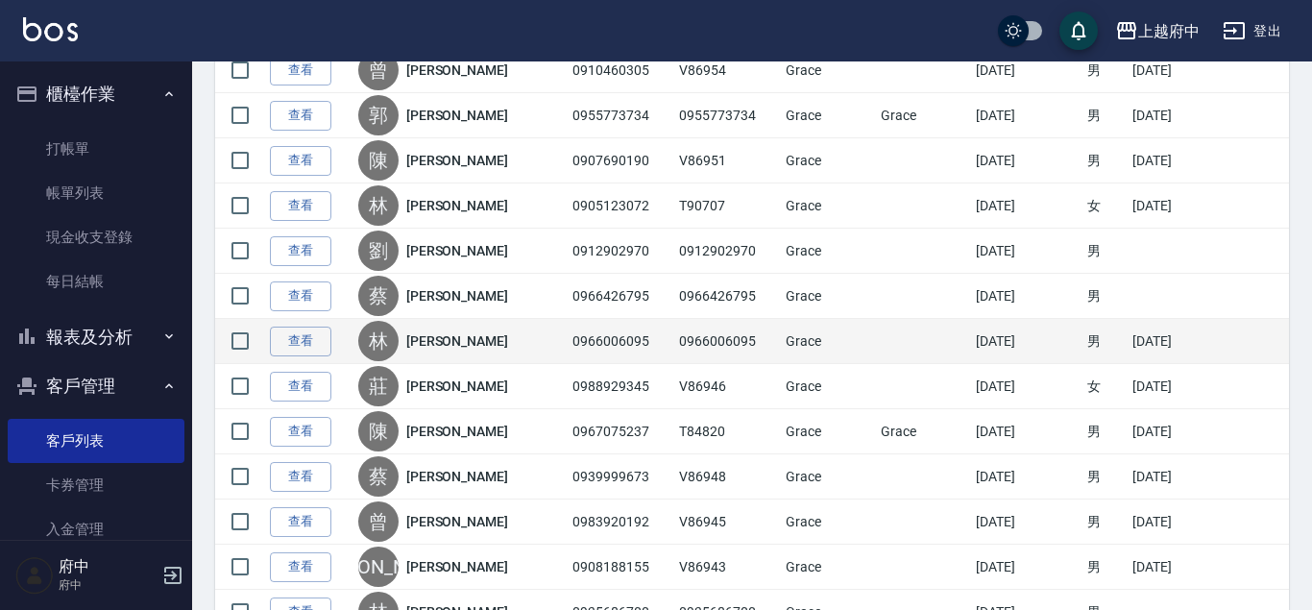
drag, startPoint x: 1046, startPoint y: 472, endPoint x: 1035, endPoint y: 335, distance: 136.8
click at [1035, 335] on tbody "查看 黃 [PERSON_NAME] 0965336283 T90719 Grace [DATE] 男 [DATE] 查看 [PERSON_NAME] 098…" at bounding box center [752, 319] width 1074 height 1896
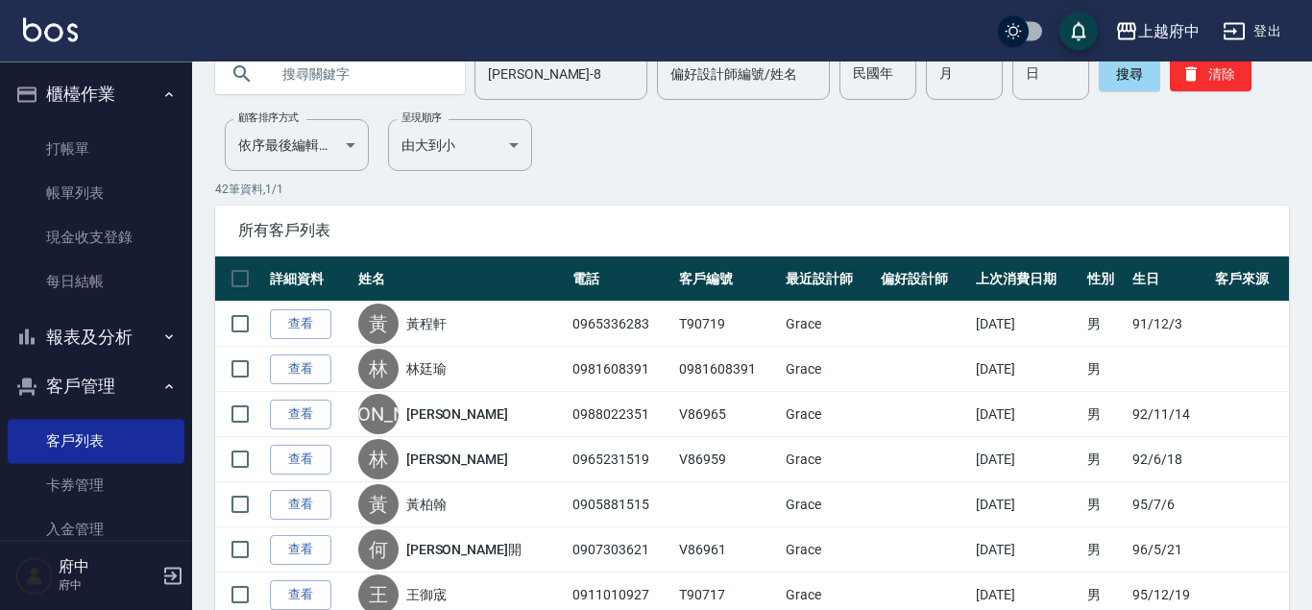
scroll to position [104, 0]
